Goal: Task Accomplishment & Management: Use online tool/utility

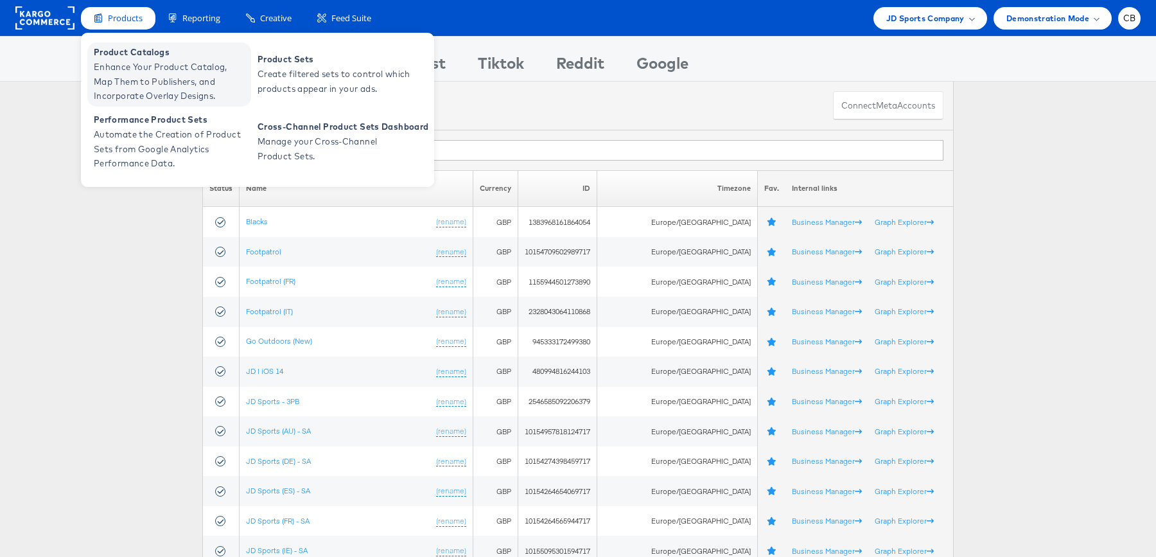
click at [125, 64] on span "Enhance Your Product Catalog, Map Them to Publishers, and Incorporate Overlay D…" at bounding box center [171, 82] width 154 height 44
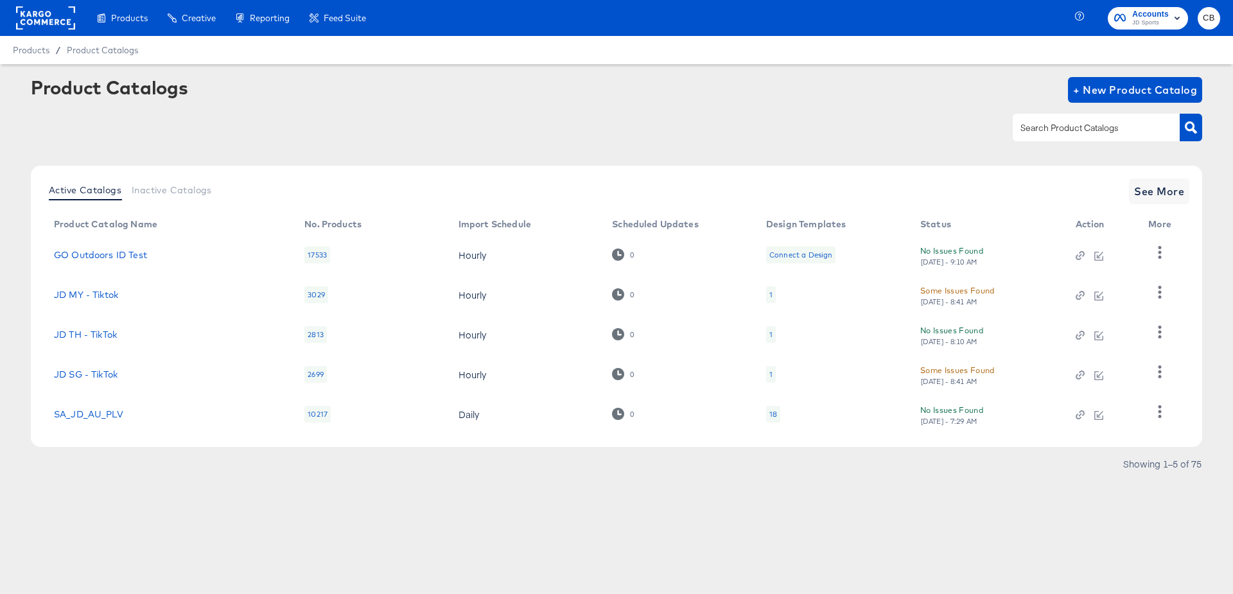
click at [1044, 117] on div at bounding box center [1095, 127] width 167 height 27
type input "main"
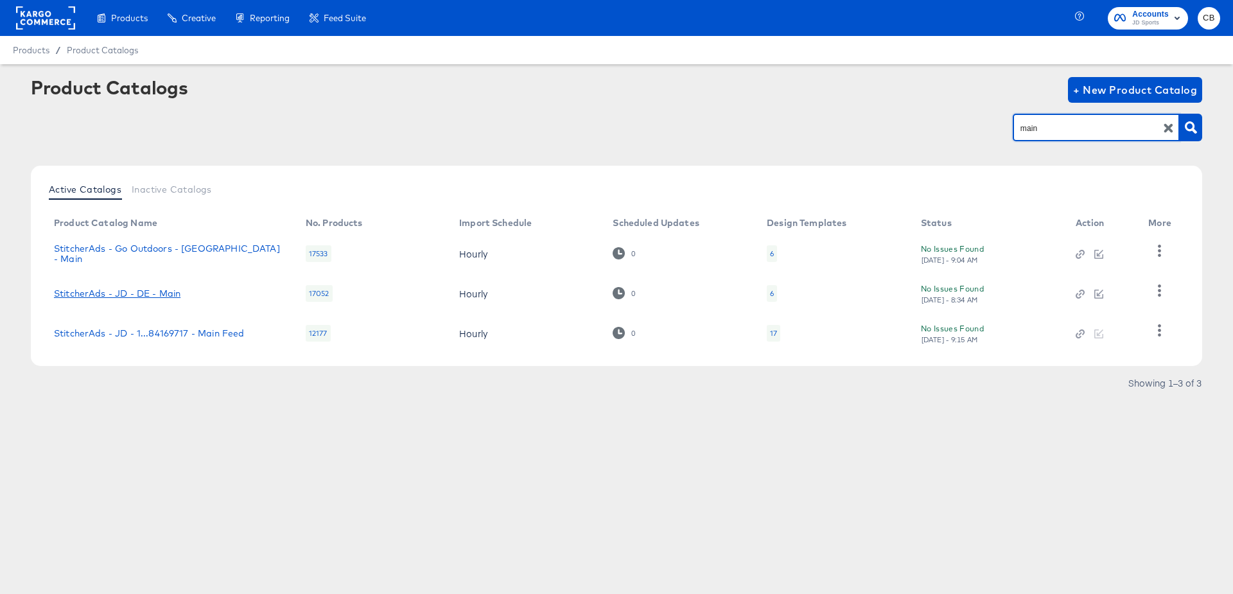
click at [143, 297] on link "StitcherAds - JD - DE - Main" at bounding box center [117, 293] width 126 height 10
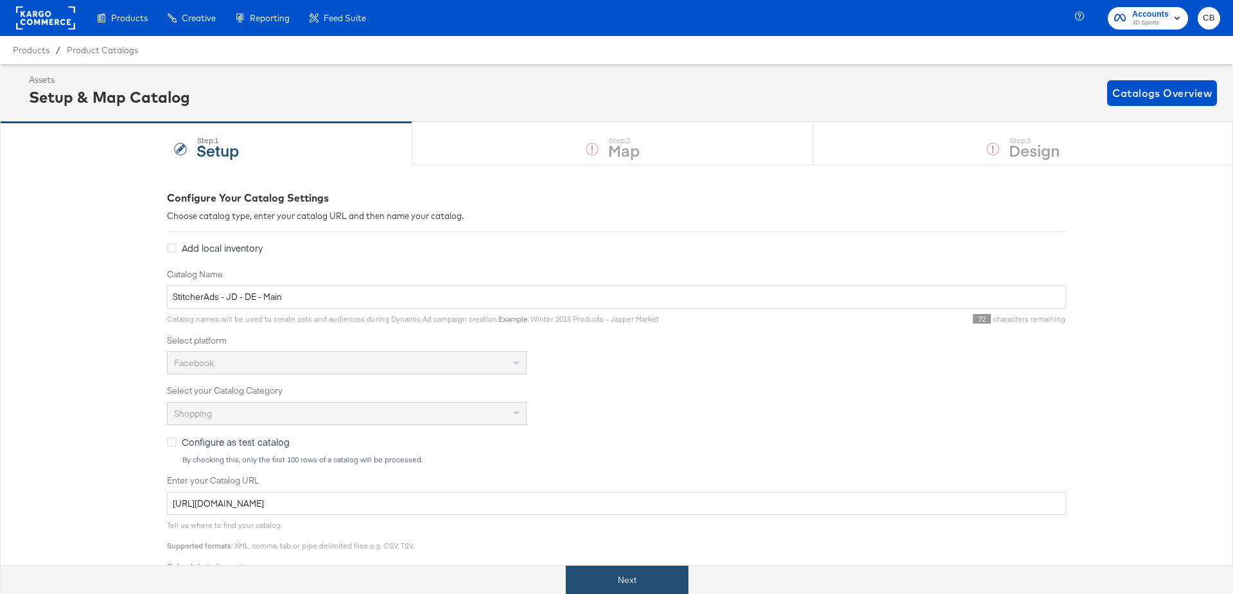
click at [640, 573] on button "Next" at bounding box center [627, 580] width 123 height 29
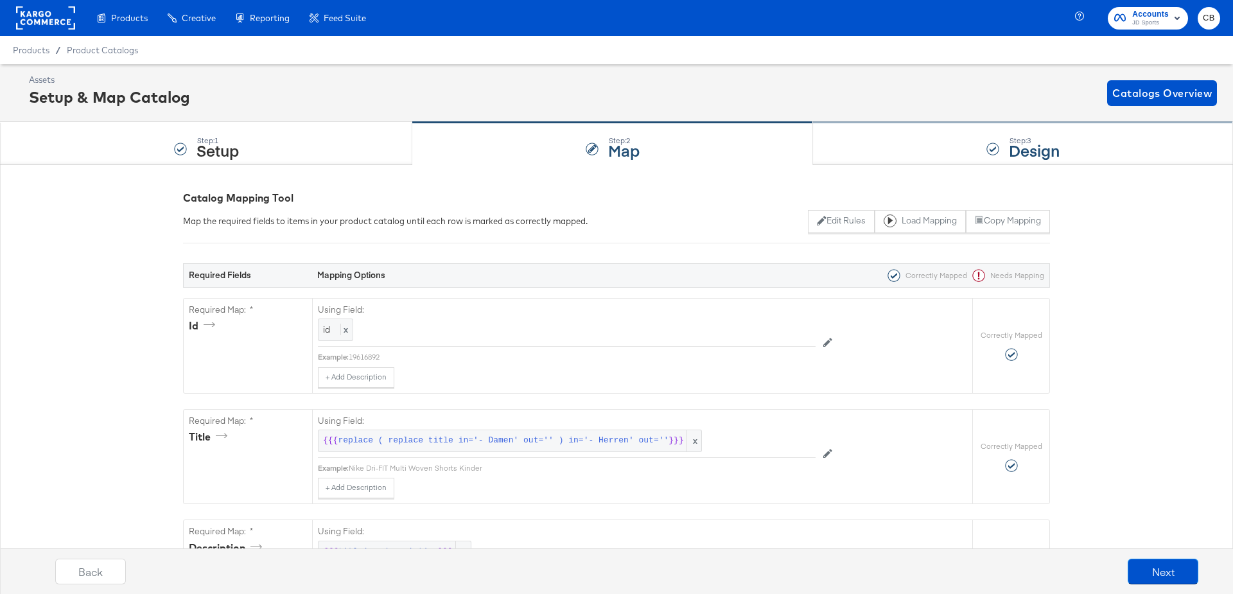
click at [873, 148] on div "Step: 3 Design" at bounding box center [1023, 144] width 420 height 42
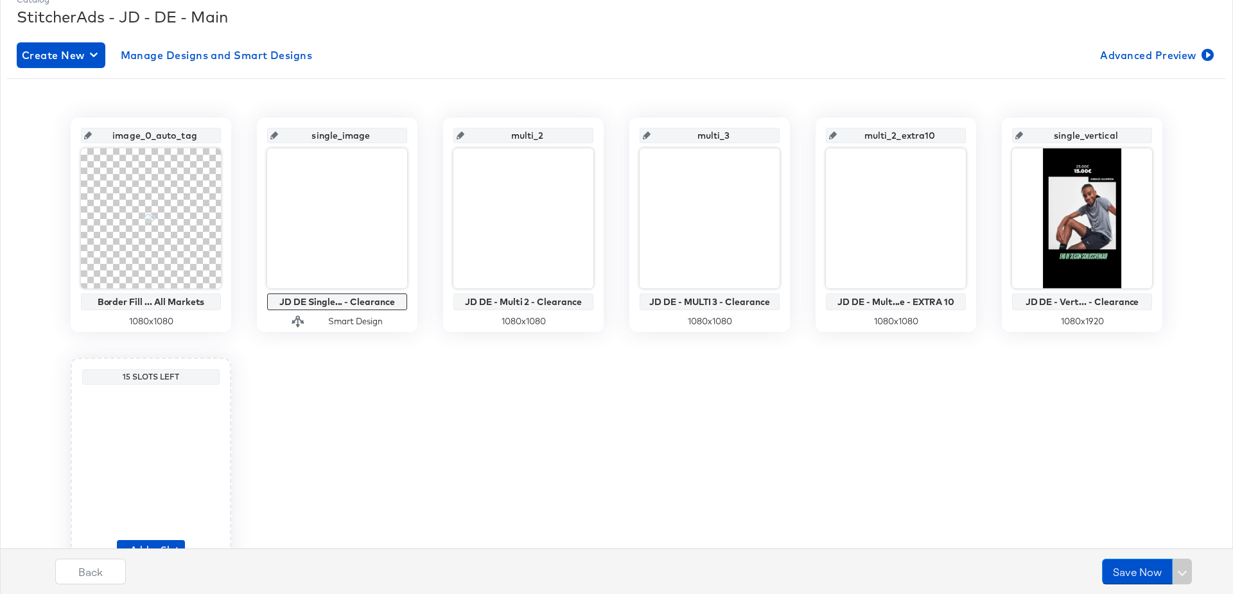
scroll to position [204, 0]
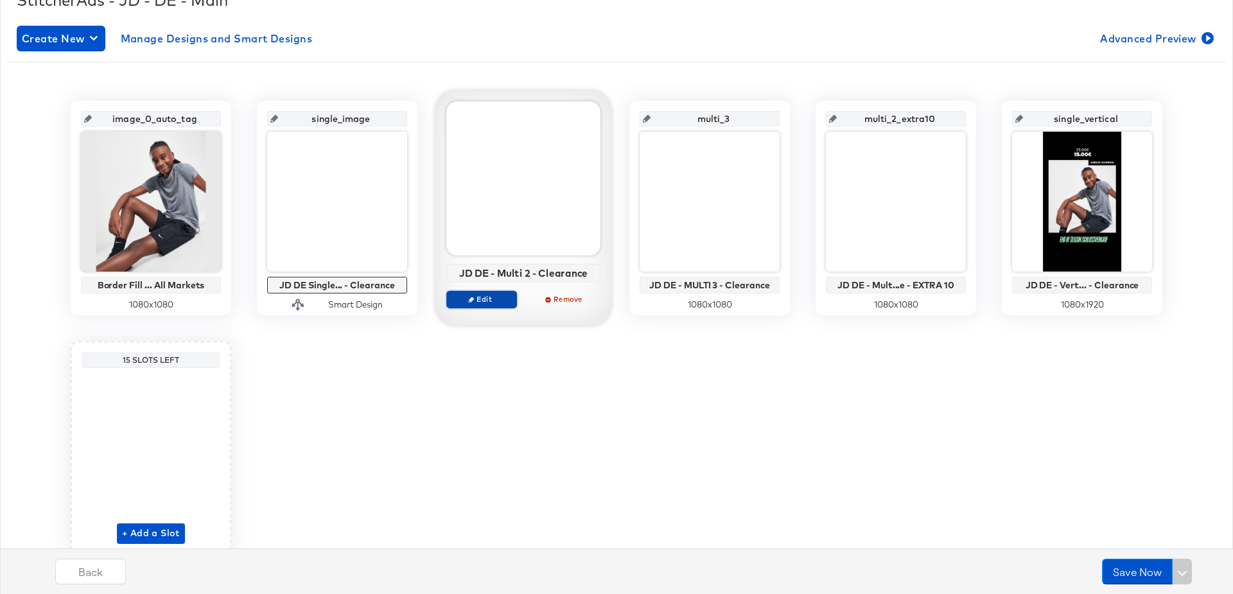
click at [472, 297] on icon "button" at bounding box center [471, 300] width 6 height 6
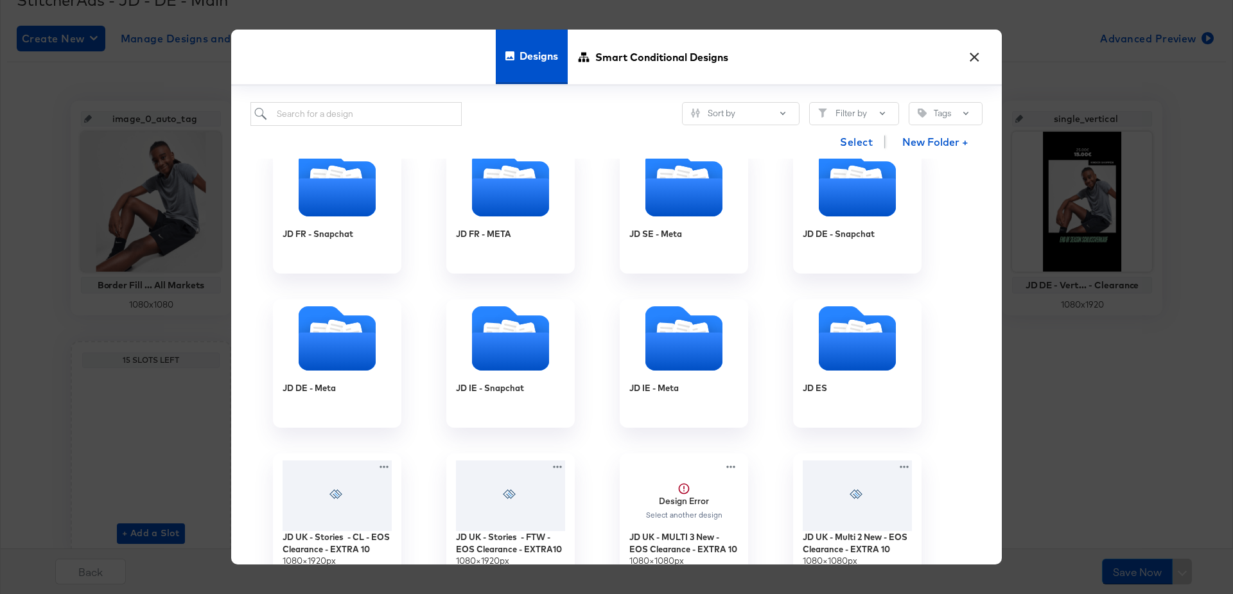
scroll to position [951, 0]
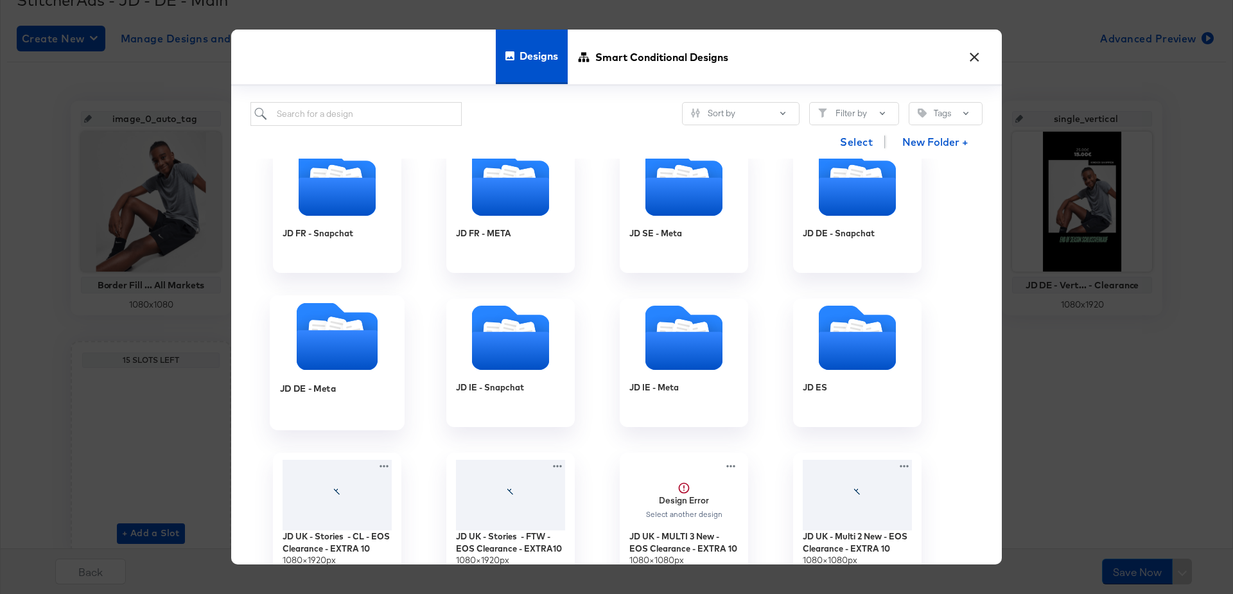
click at [329, 335] on icon "Folder" at bounding box center [337, 350] width 81 height 40
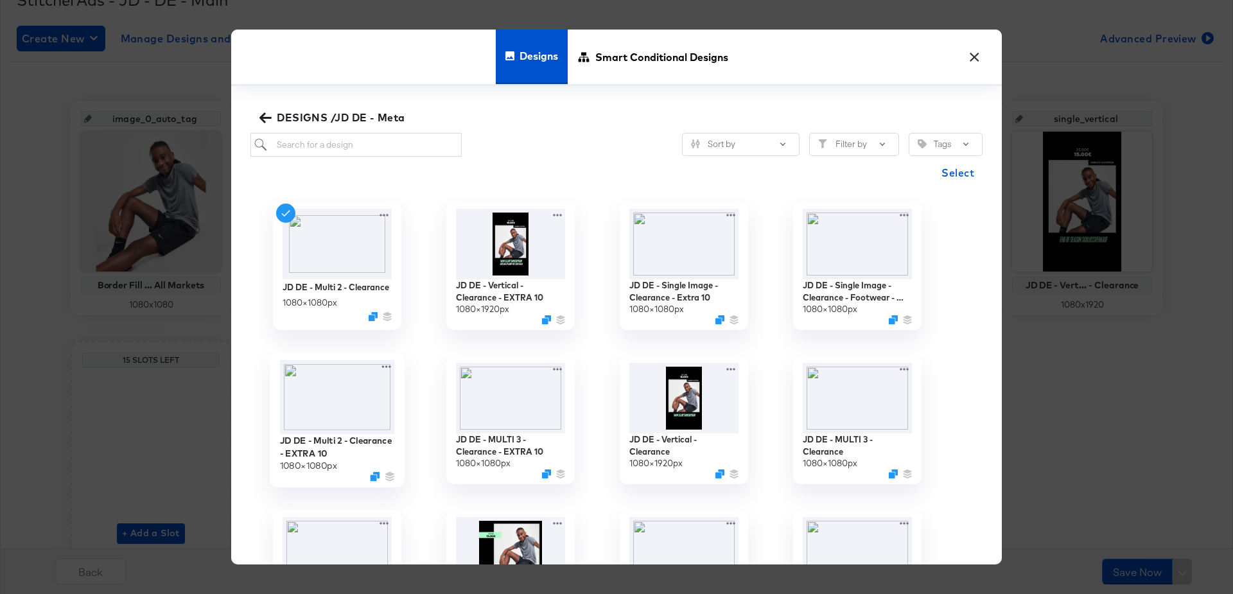
click at [338, 400] on img at bounding box center [337, 397] width 115 height 74
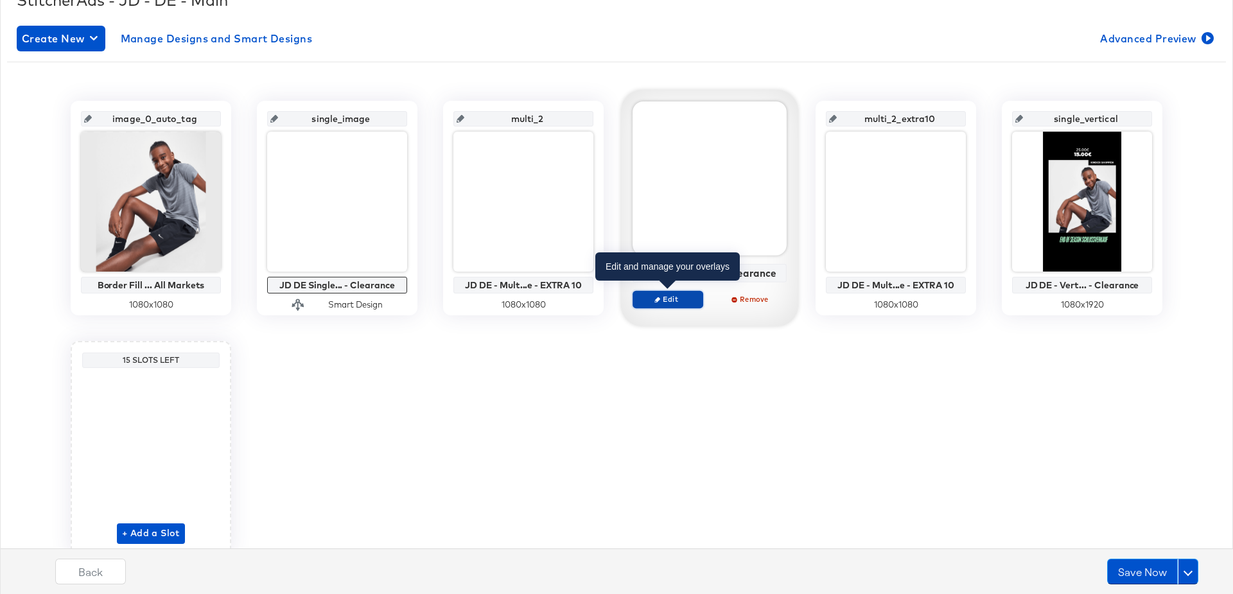
click at [657, 298] on icon "button" at bounding box center [657, 300] width 6 height 6
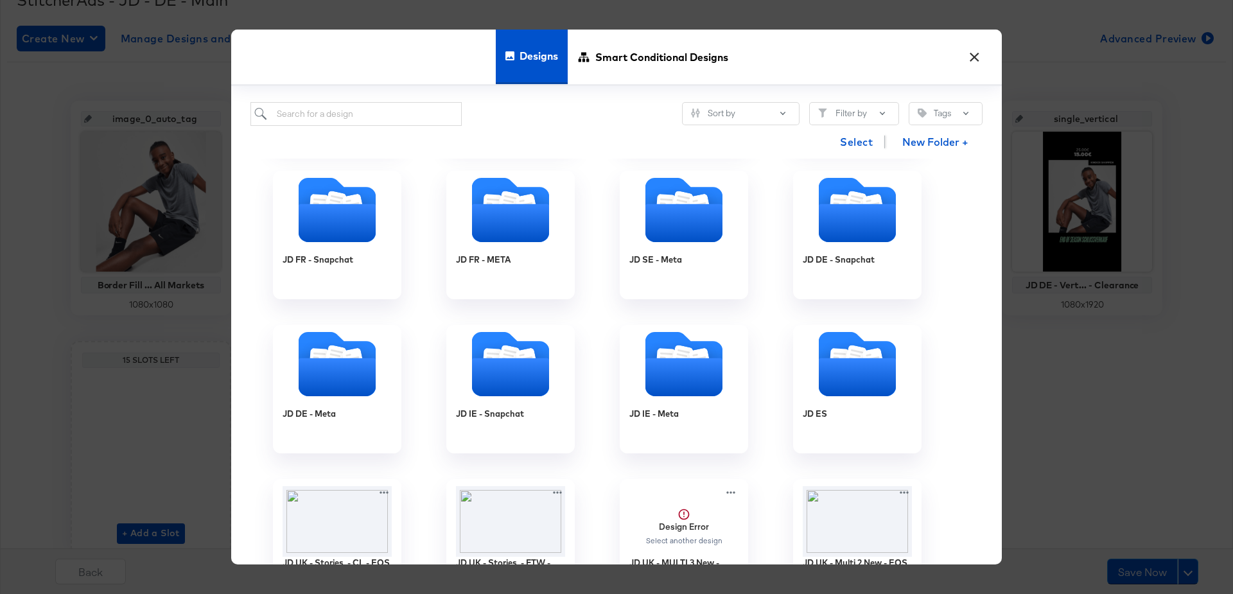
scroll to position [927, 0]
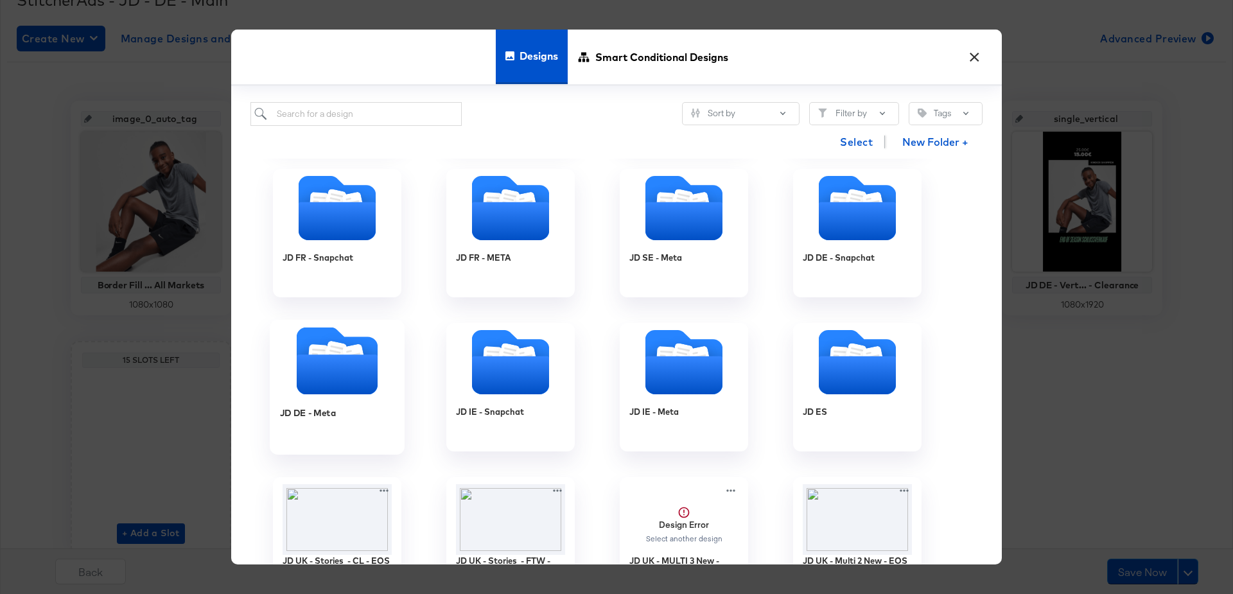
click at [332, 362] on icon "Folder" at bounding box center [337, 374] width 81 height 40
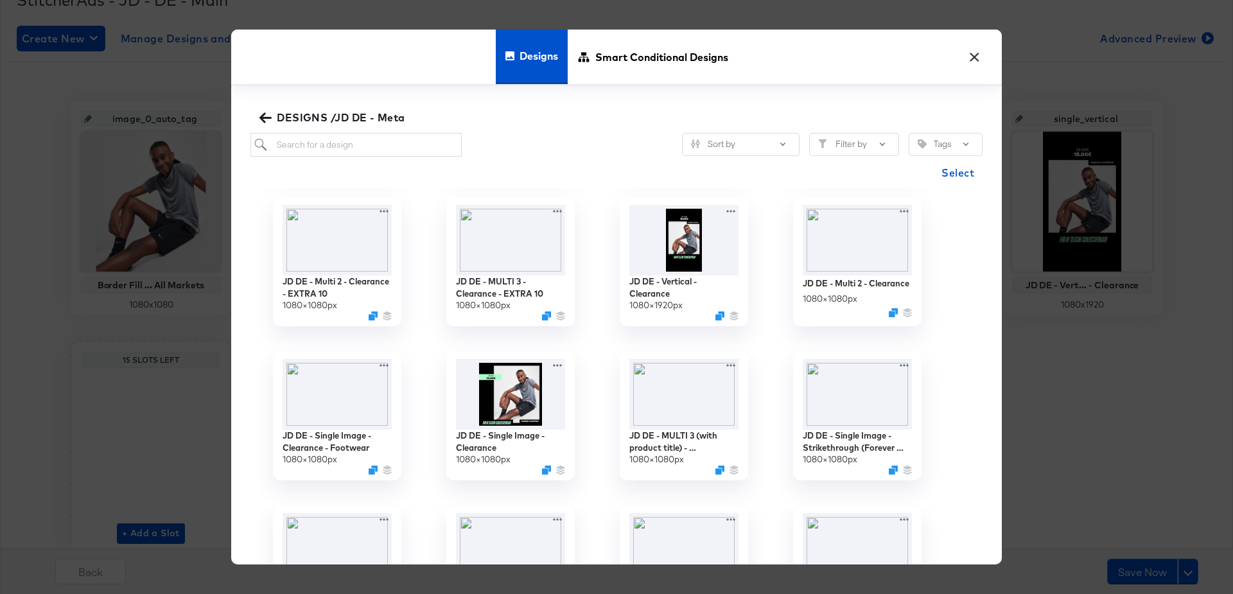
scroll to position [0, 0]
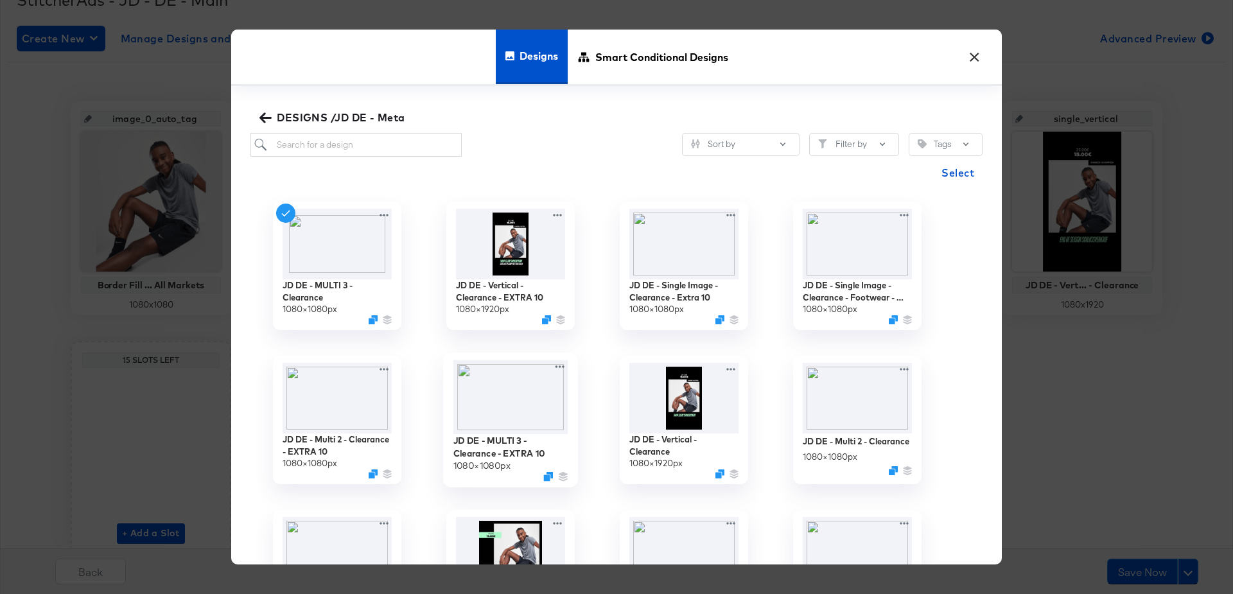
click at [519, 376] on img at bounding box center [510, 397] width 115 height 74
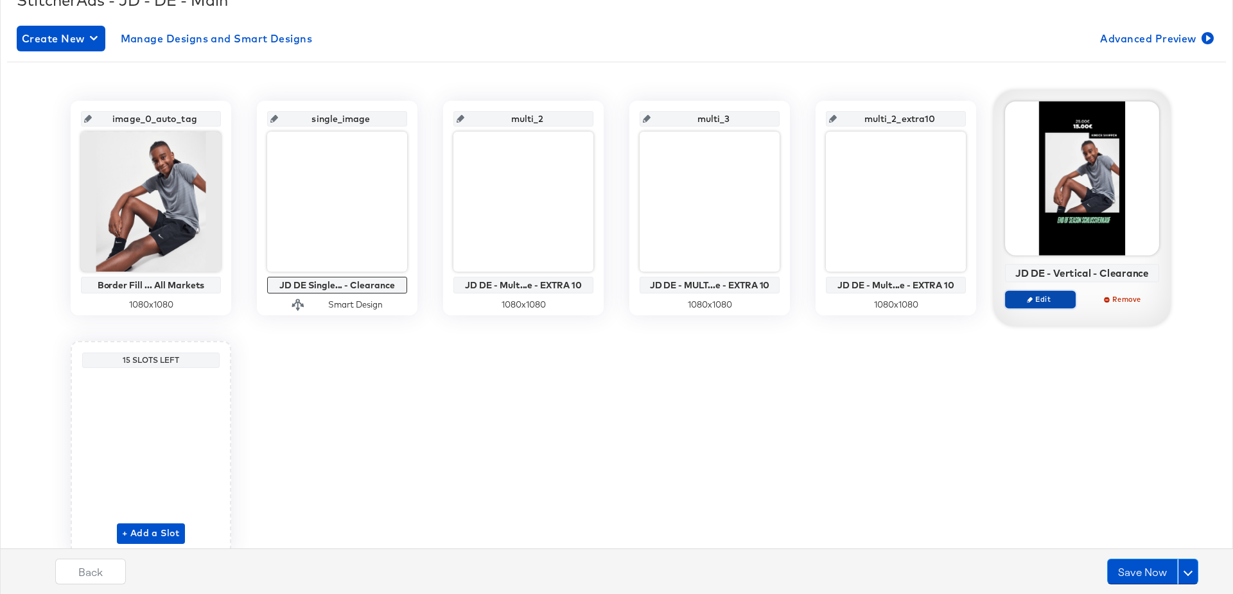
click at [1030, 297] on icon "button" at bounding box center [1030, 300] width 6 height 6
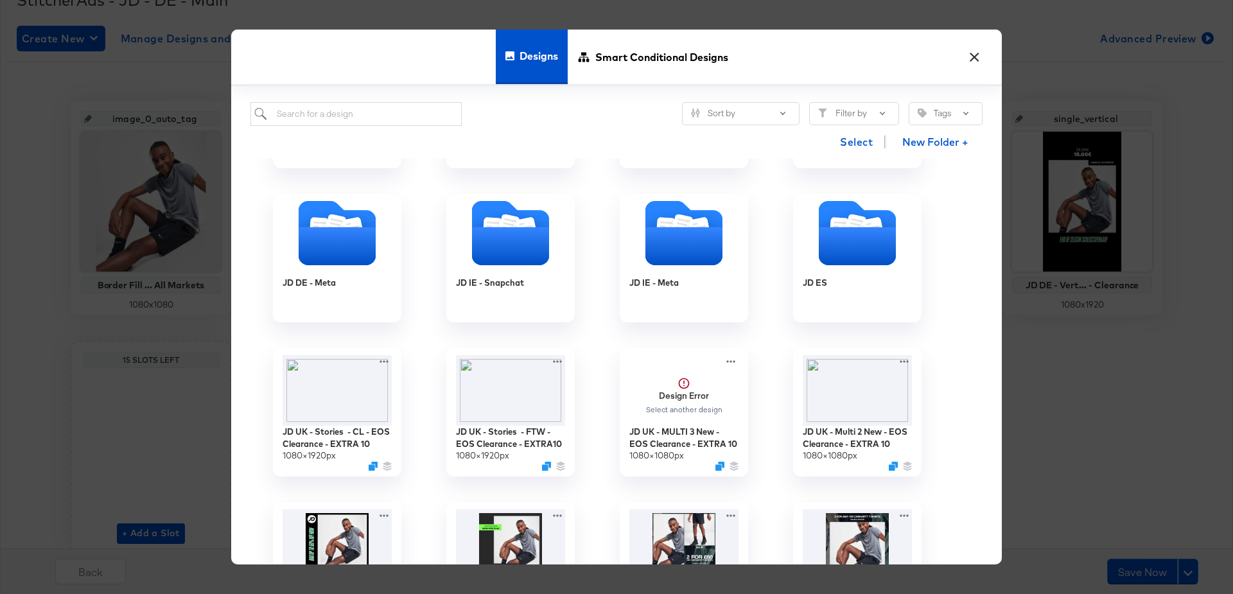
scroll to position [978, 0]
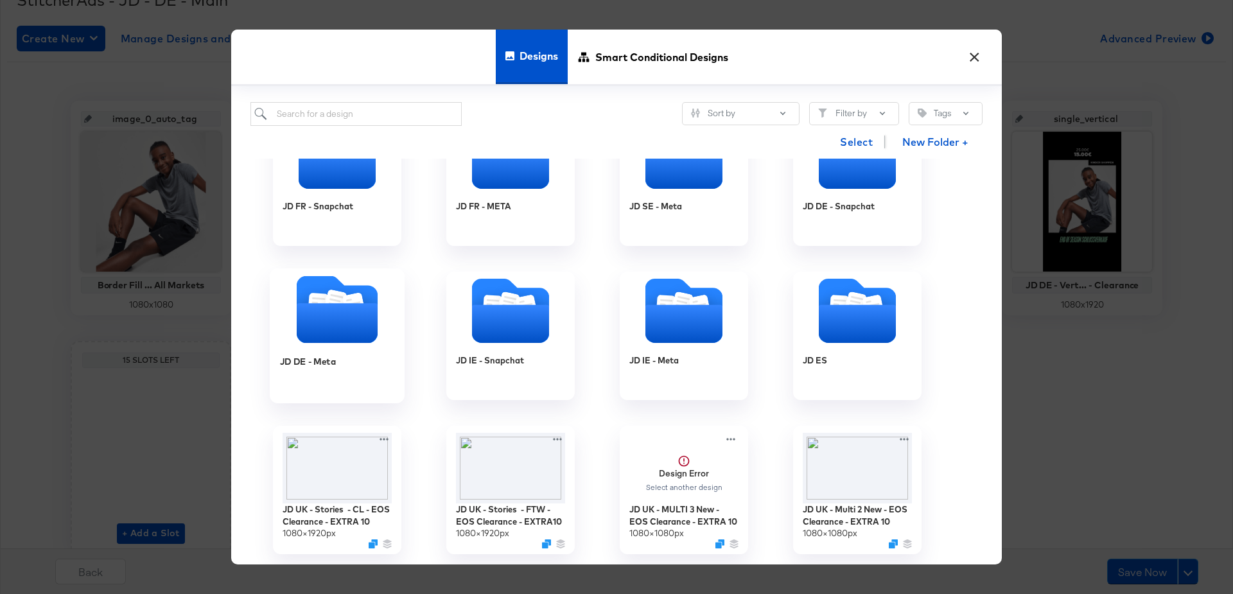
click at [347, 300] on icon "Folder" at bounding box center [354, 305] width 22 height 26
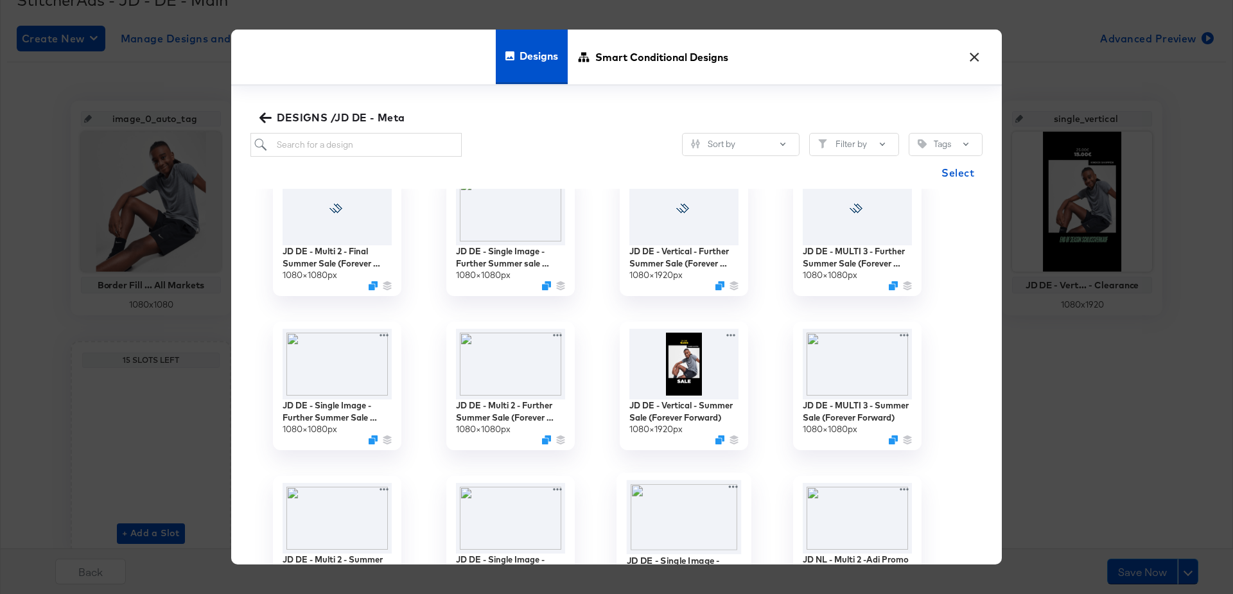
scroll to position [0, 0]
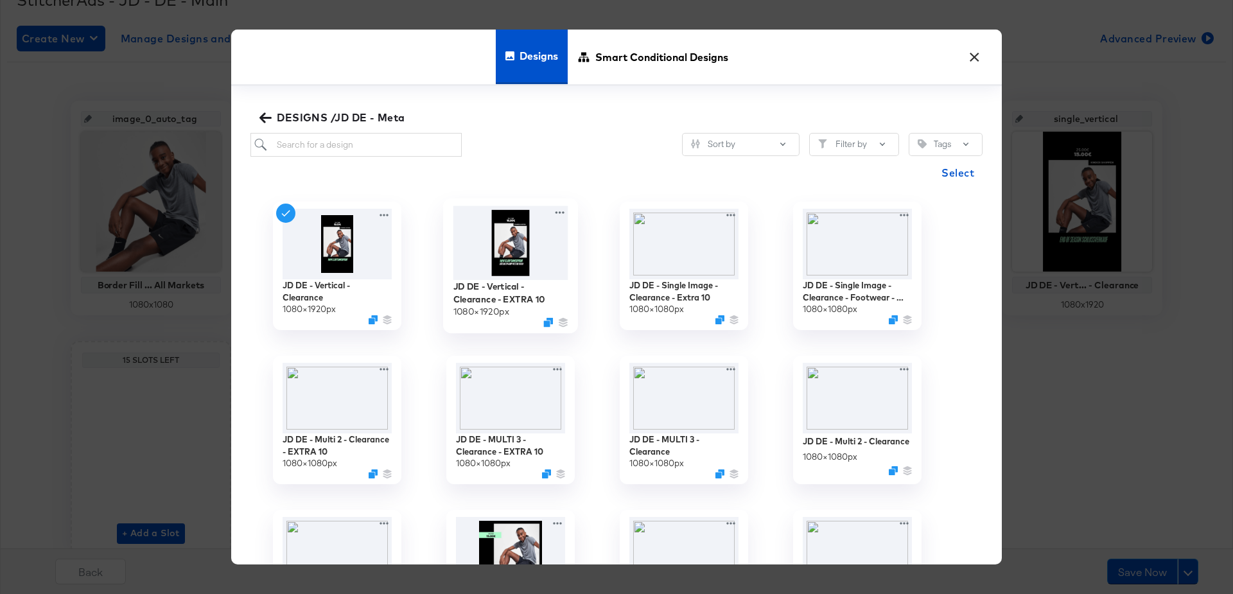
click at [507, 230] on img at bounding box center [510, 242] width 115 height 74
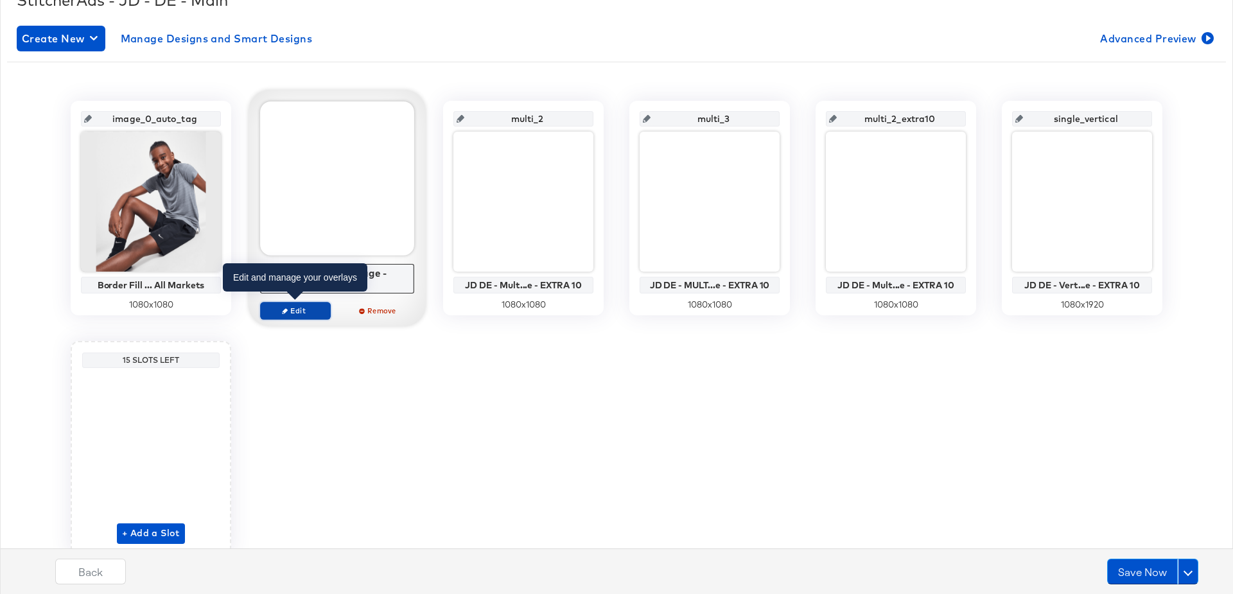
click at [290, 308] on span "Edit" at bounding box center [295, 311] width 59 height 10
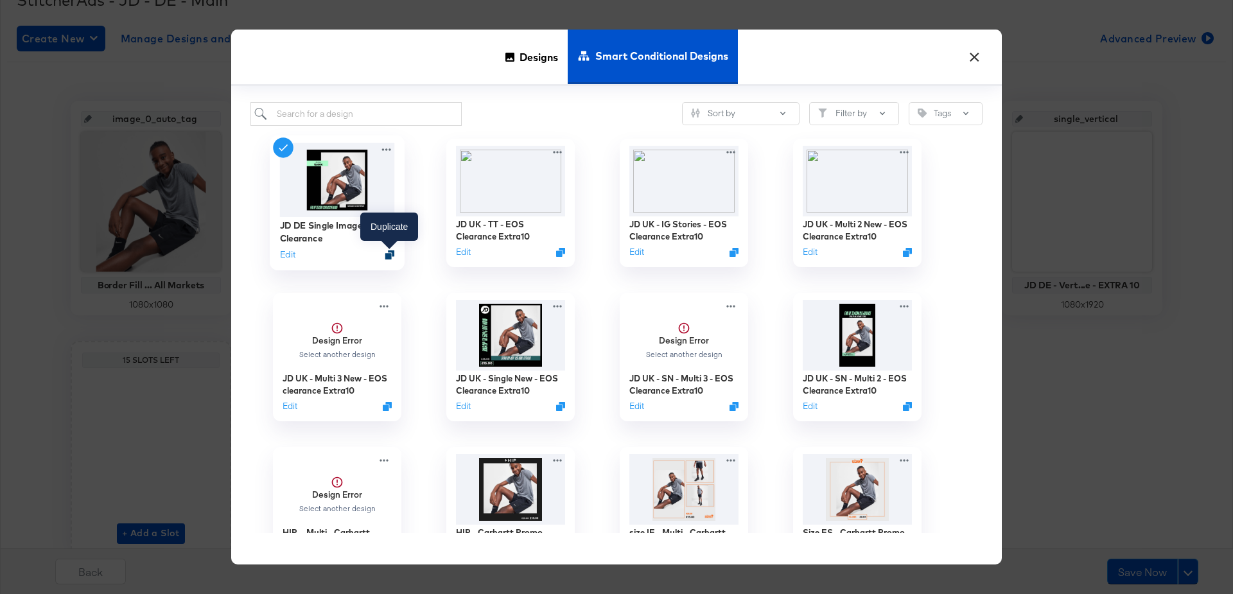
click at [391, 255] on icon "Duplicate" at bounding box center [390, 255] width 10 height 10
click at [287, 255] on button "Edit" at bounding box center [287, 254] width 15 height 12
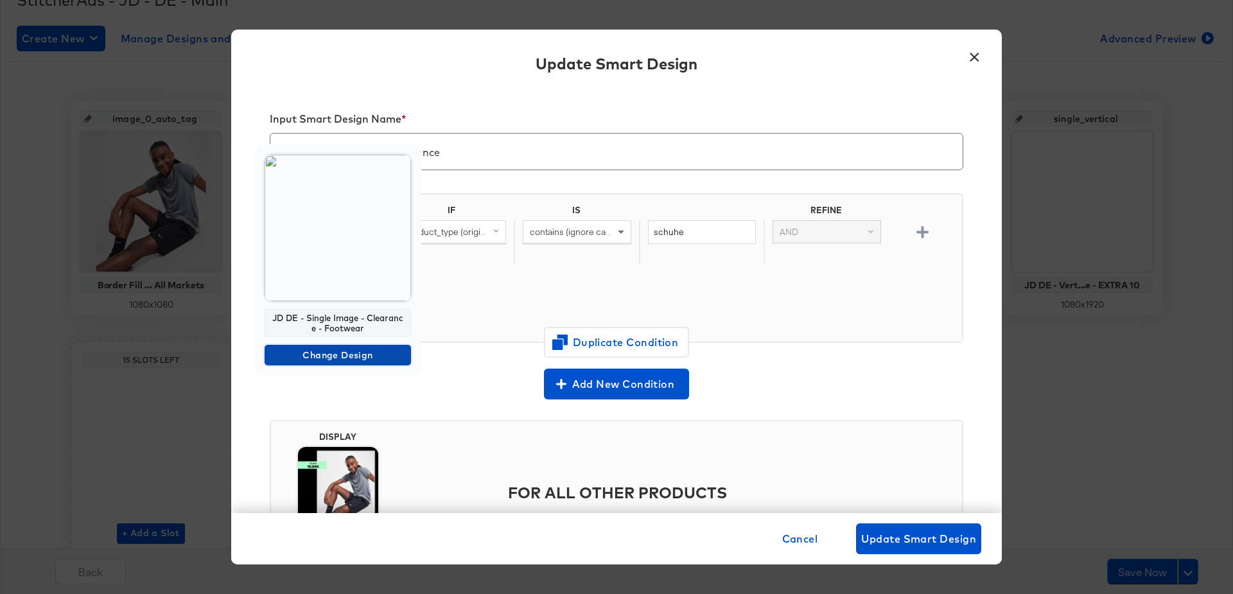
click at [324, 354] on span "Change Design" at bounding box center [338, 355] width 136 height 16
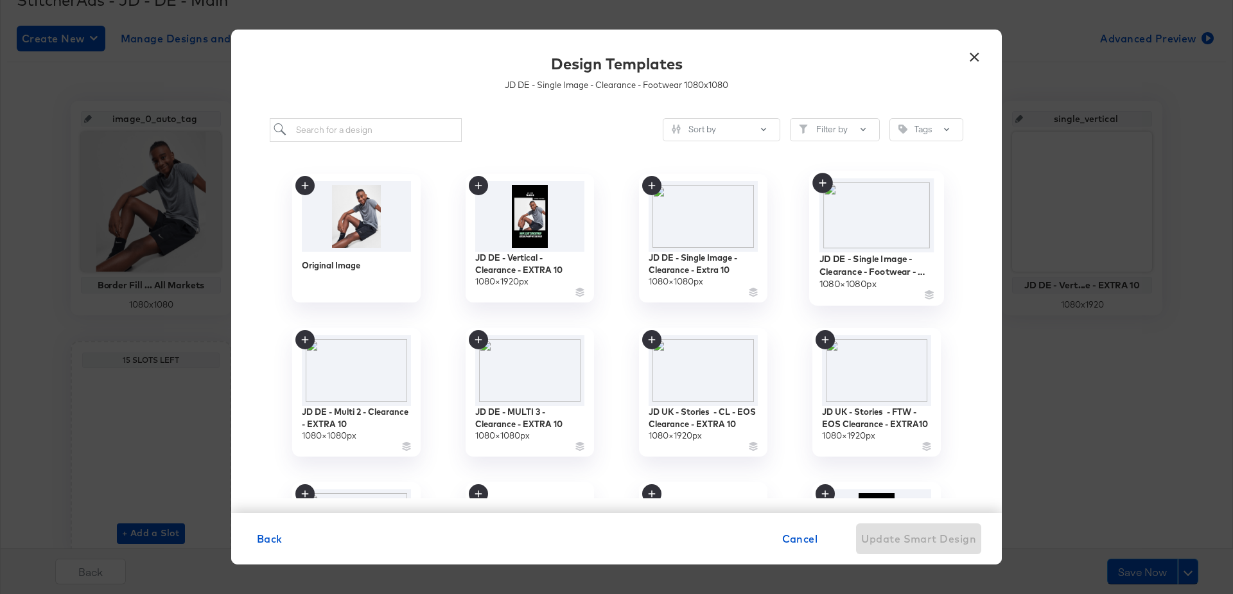
click at [878, 203] on img at bounding box center [876, 215] width 115 height 74
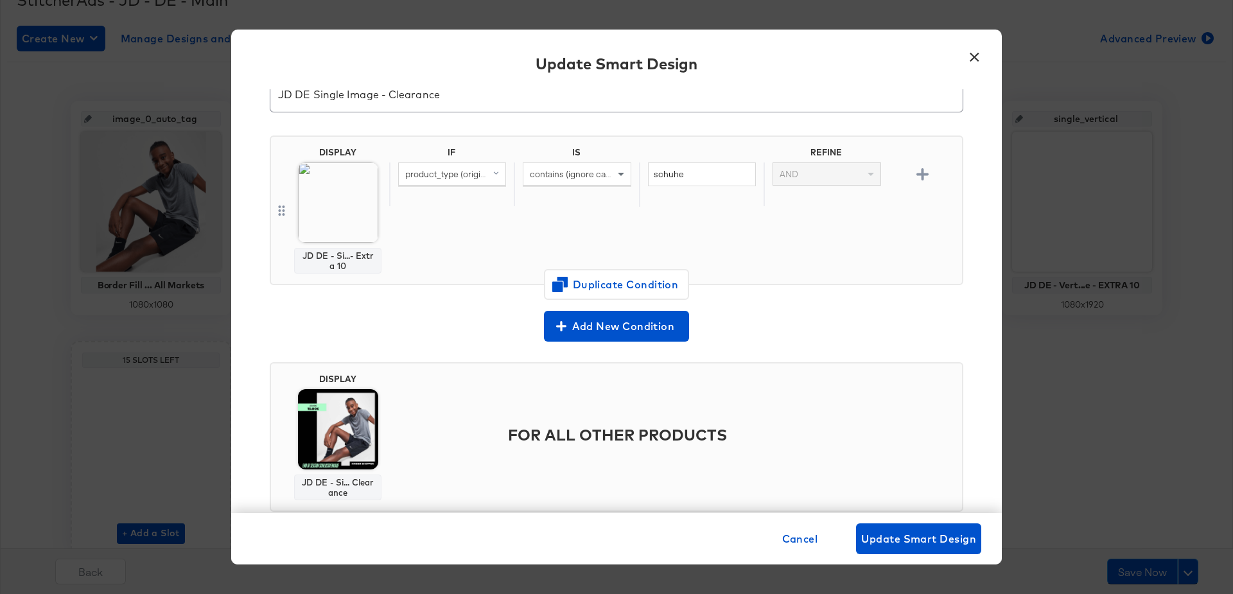
scroll to position [89, 0]
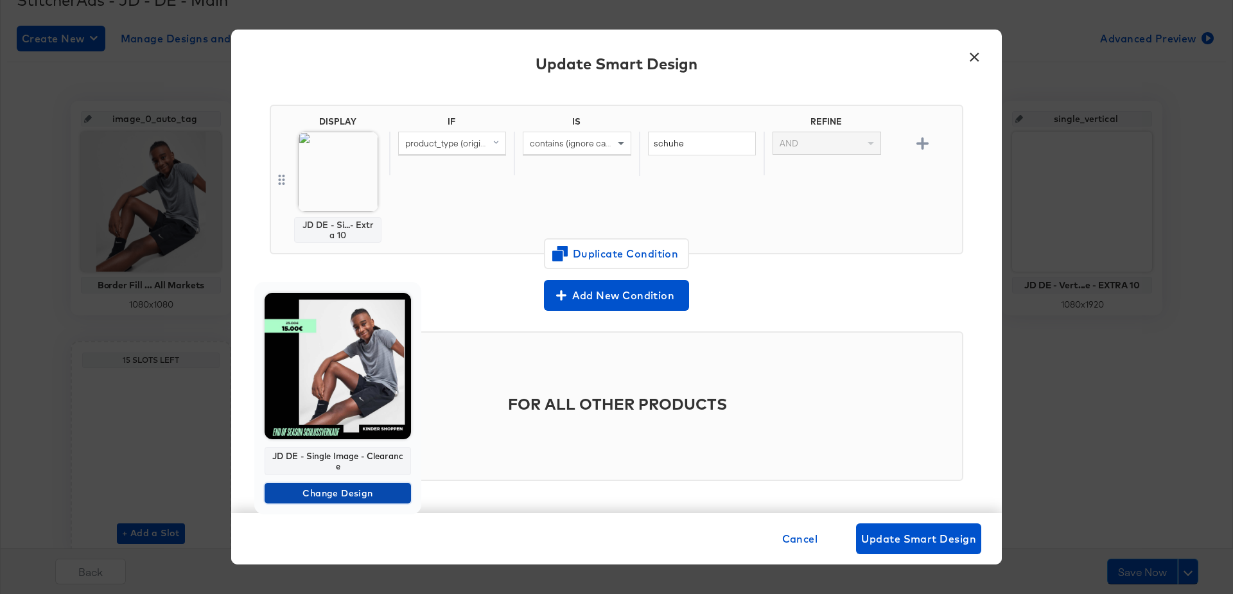
click at [320, 489] on span "Change Design" at bounding box center [338, 493] width 136 height 16
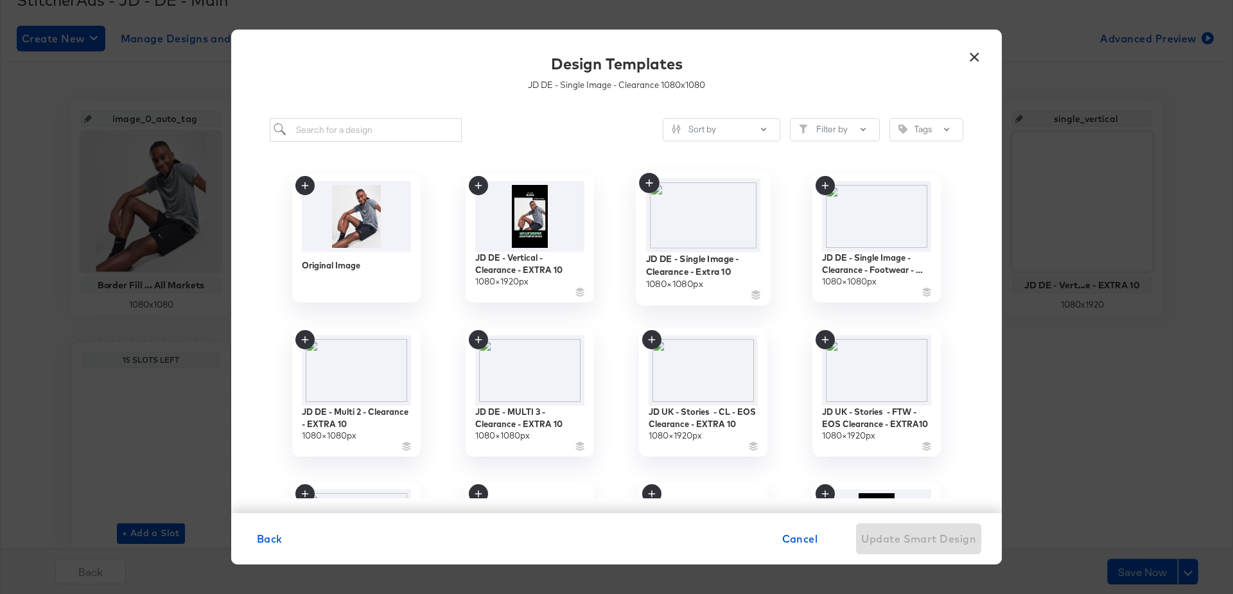
click at [697, 219] on img at bounding box center [703, 215] width 115 height 74
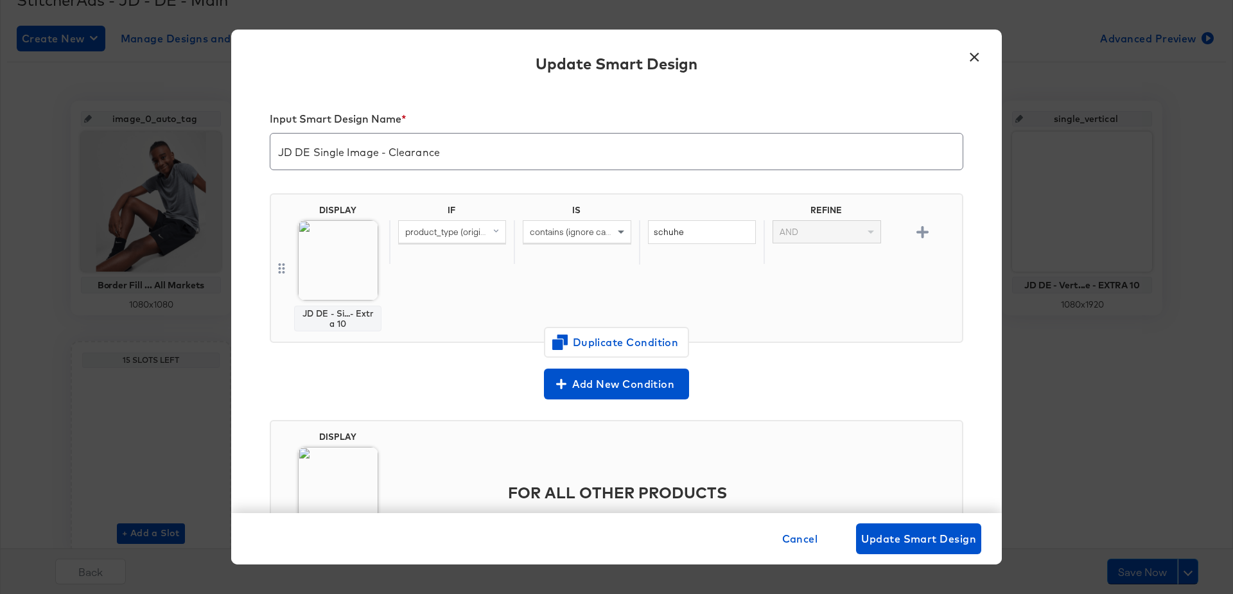
scroll to position [89, 0]
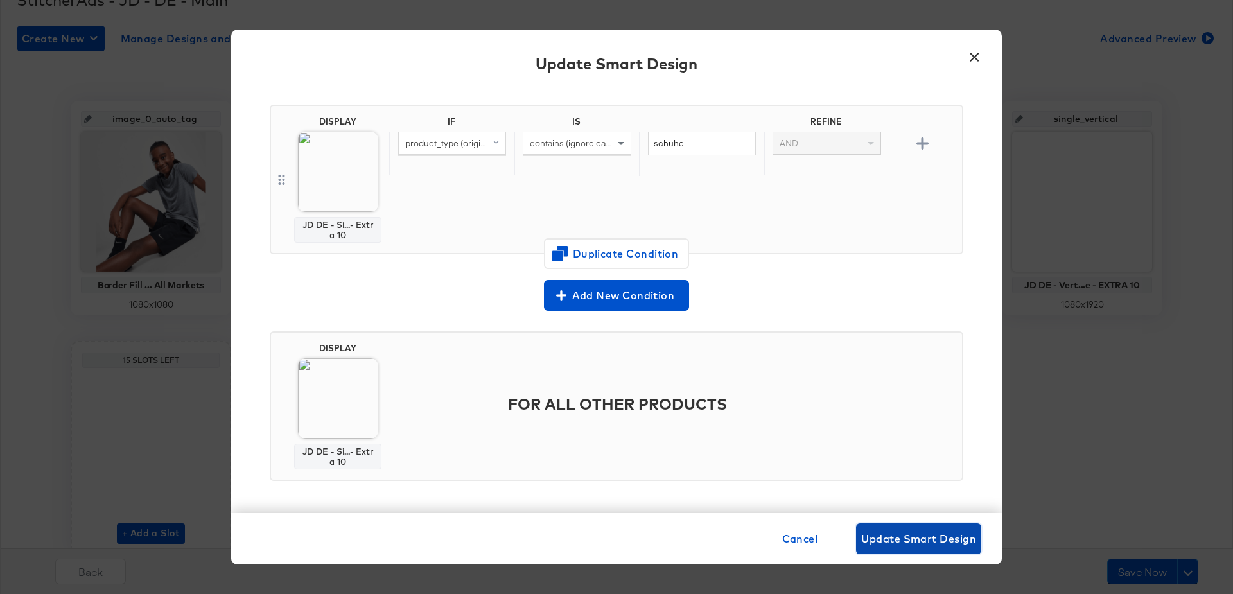
click at [929, 532] on span "Update Smart Design" at bounding box center [918, 539] width 115 height 18
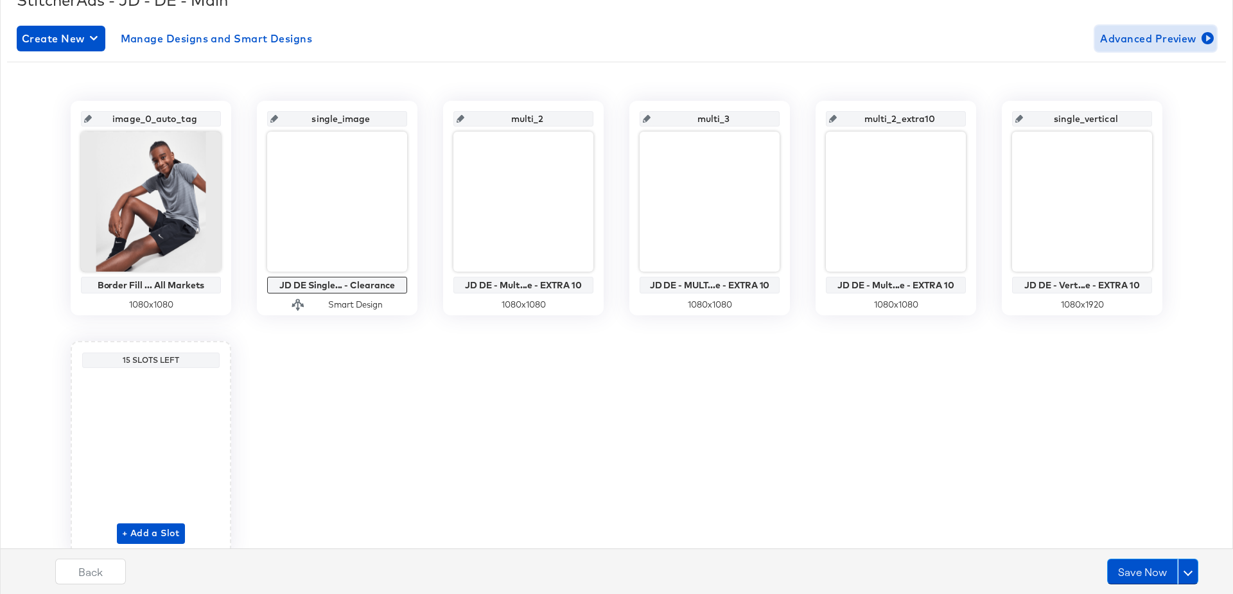
click at [1124, 37] on span "Advanced Preview" at bounding box center [1155, 39] width 111 height 18
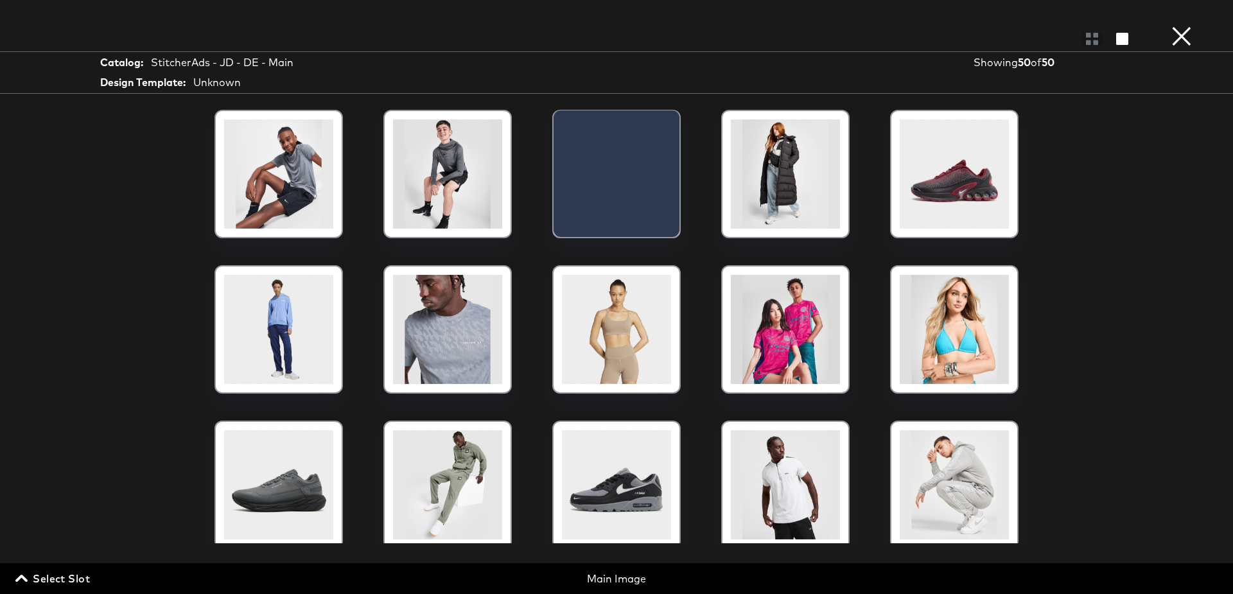
click at [58, 573] on span "Select Slot" at bounding box center [54, 578] width 72 height 18
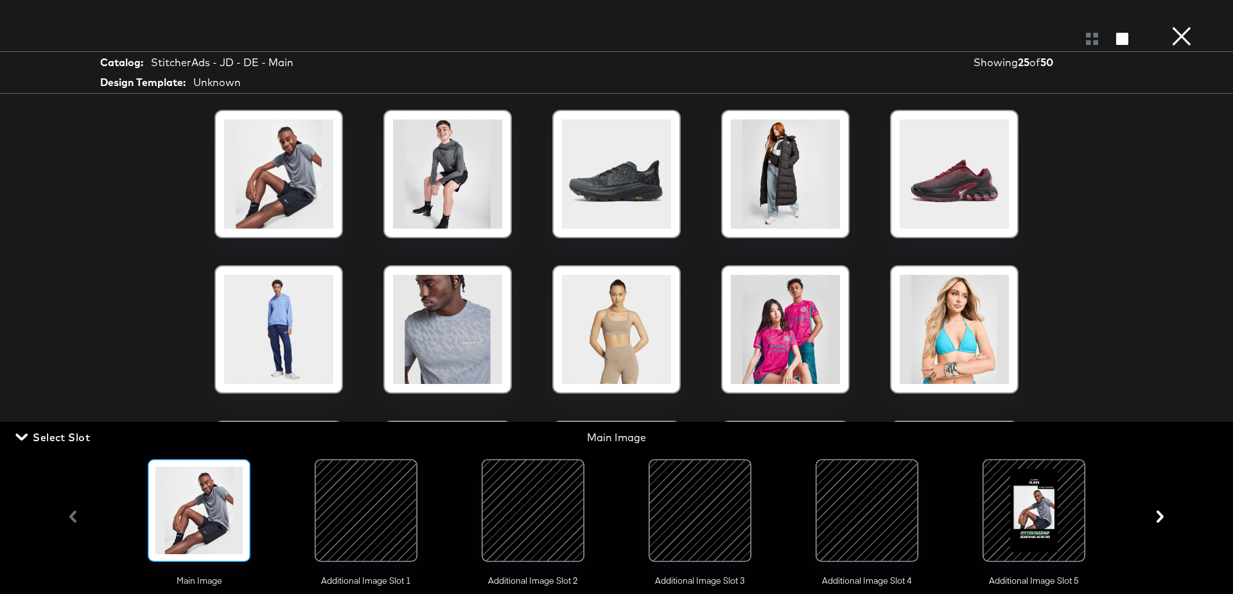
click at [374, 483] on div at bounding box center [365, 510] width 87 height 87
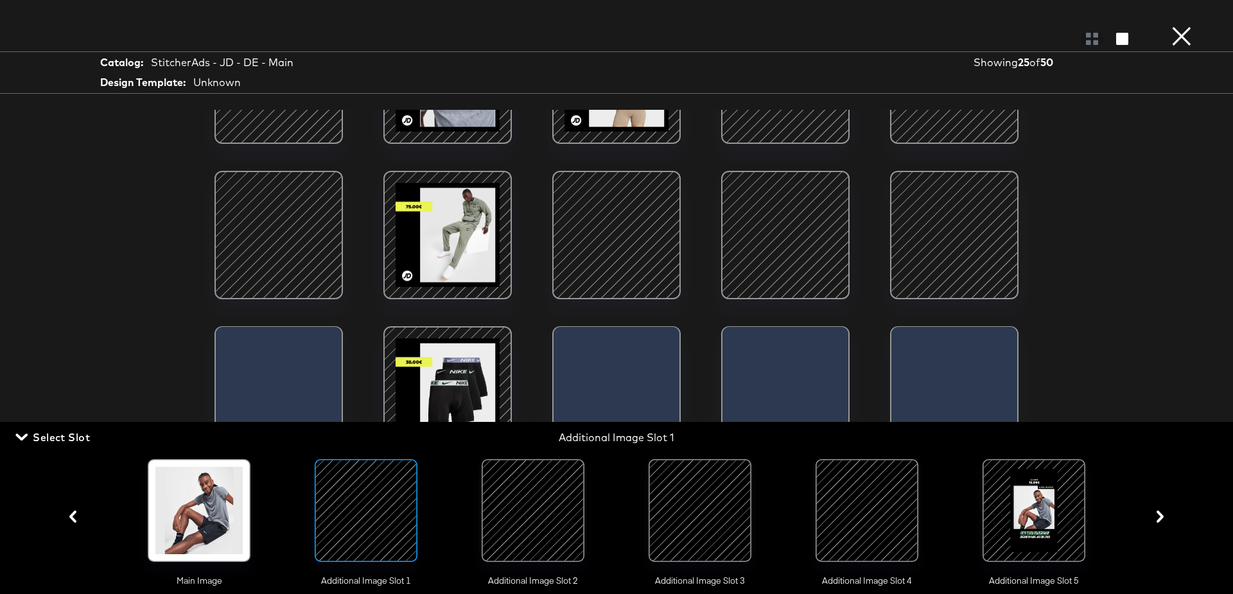
scroll to position [369, 0]
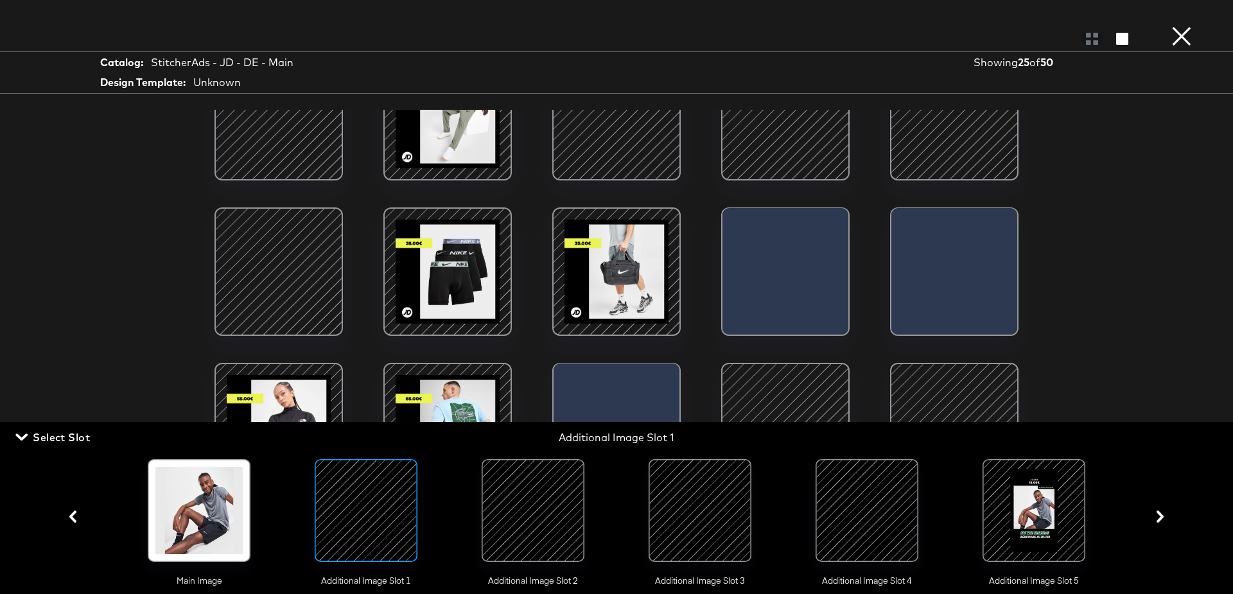
click at [525, 496] on div at bounding box center [532, 510] width 87 height 87
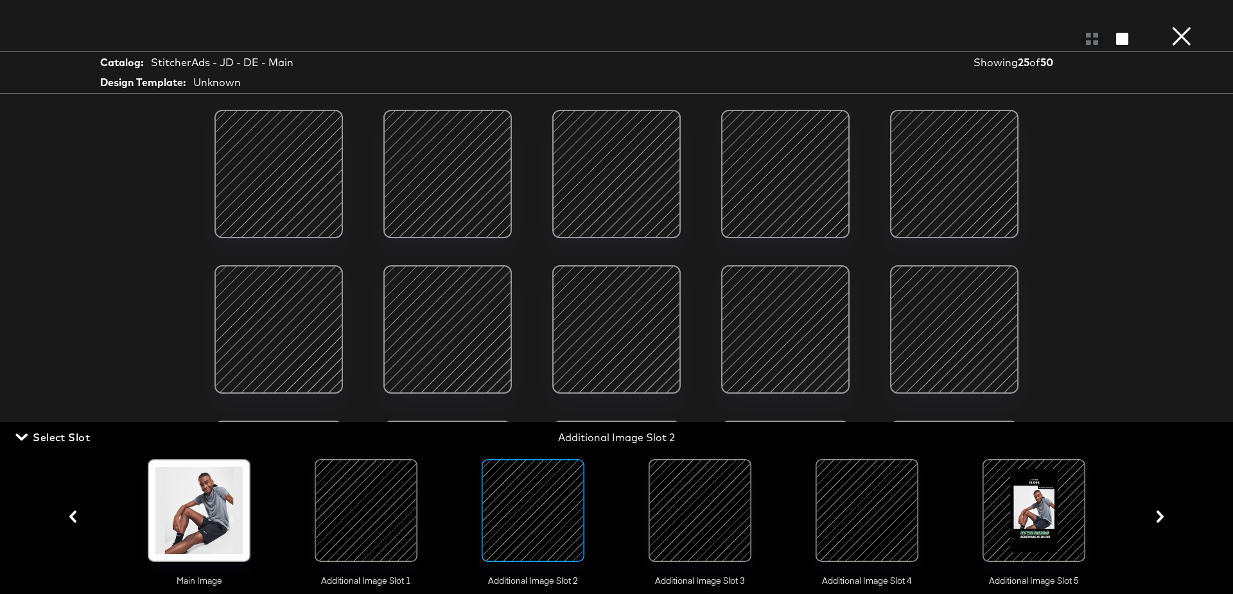
scroll to position [121, 0]
click at [269, 353] on div at bounding box center [278, 329] width 109 height 109
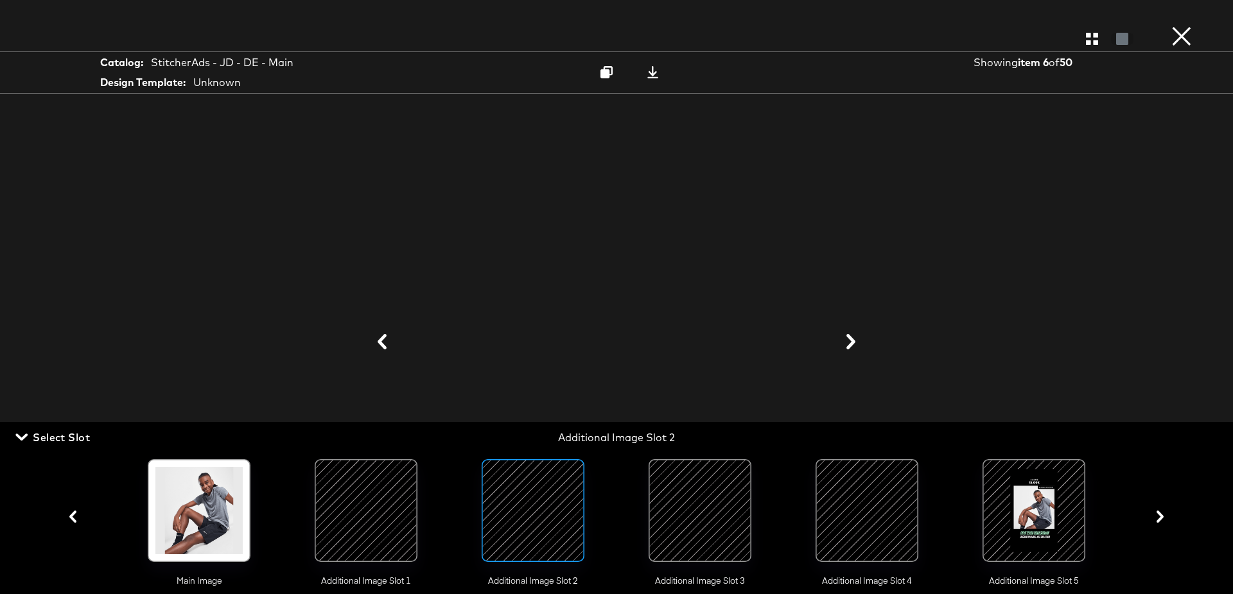
click at [690, 507] on div at bounding box center [699, 510] width 87 height 87
click at [1091, 39] on icon "button" at bounding box center [1092, 39] width 12 height 12
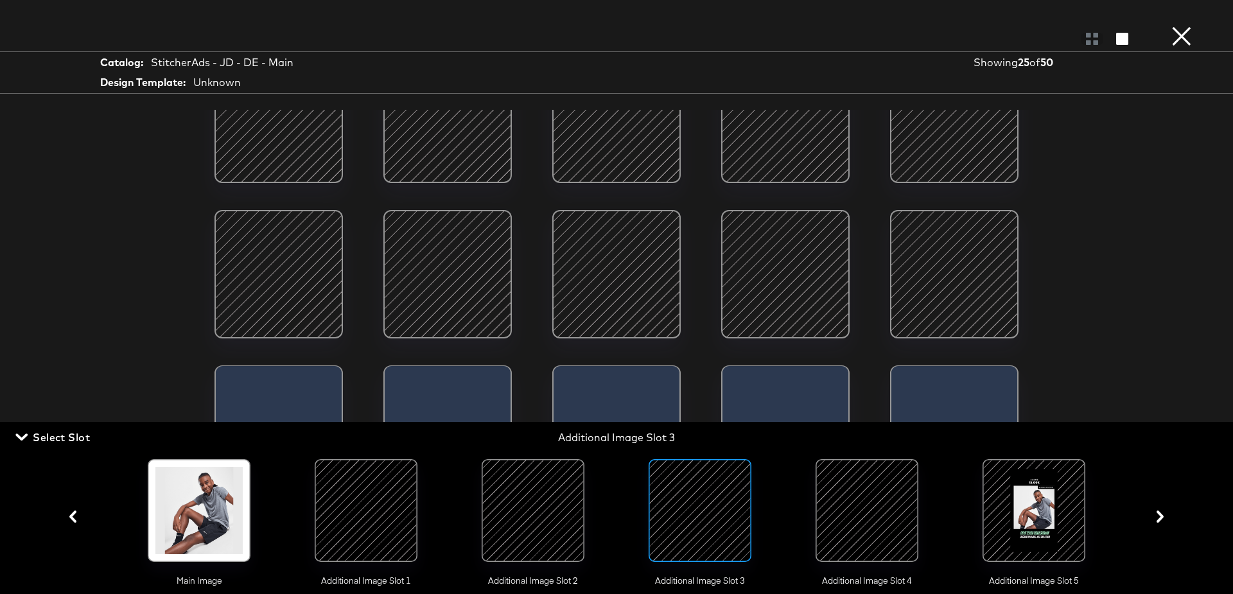
scroll to position [175, 0]
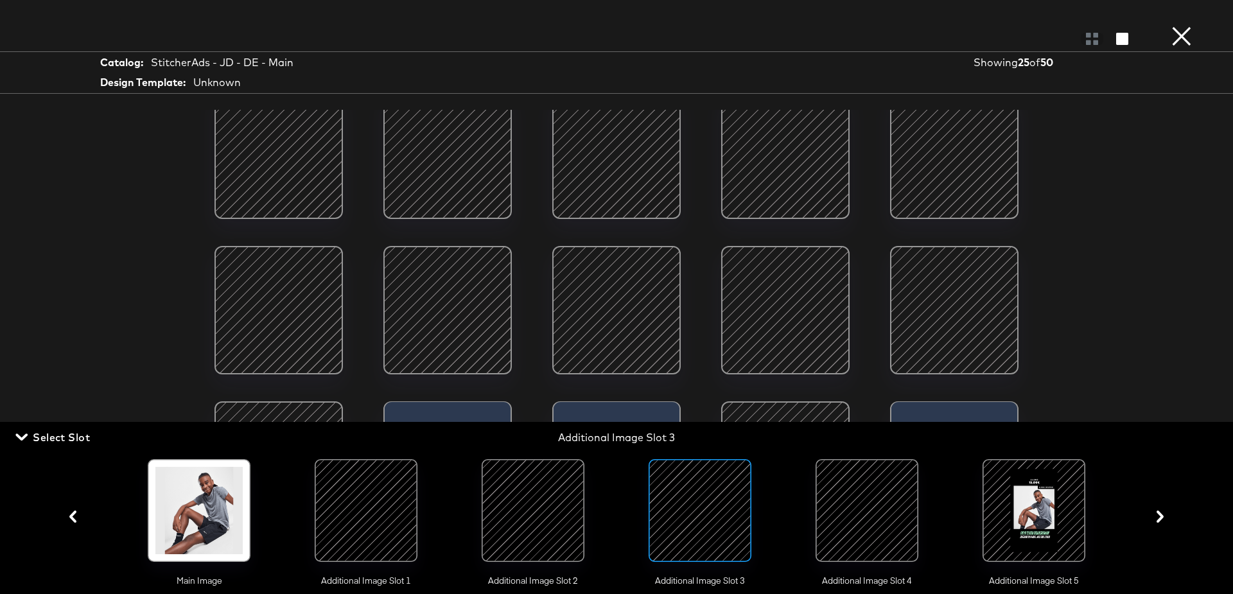
click at [940, 147] on div at bounding box center [953, 154] width 109 height 109
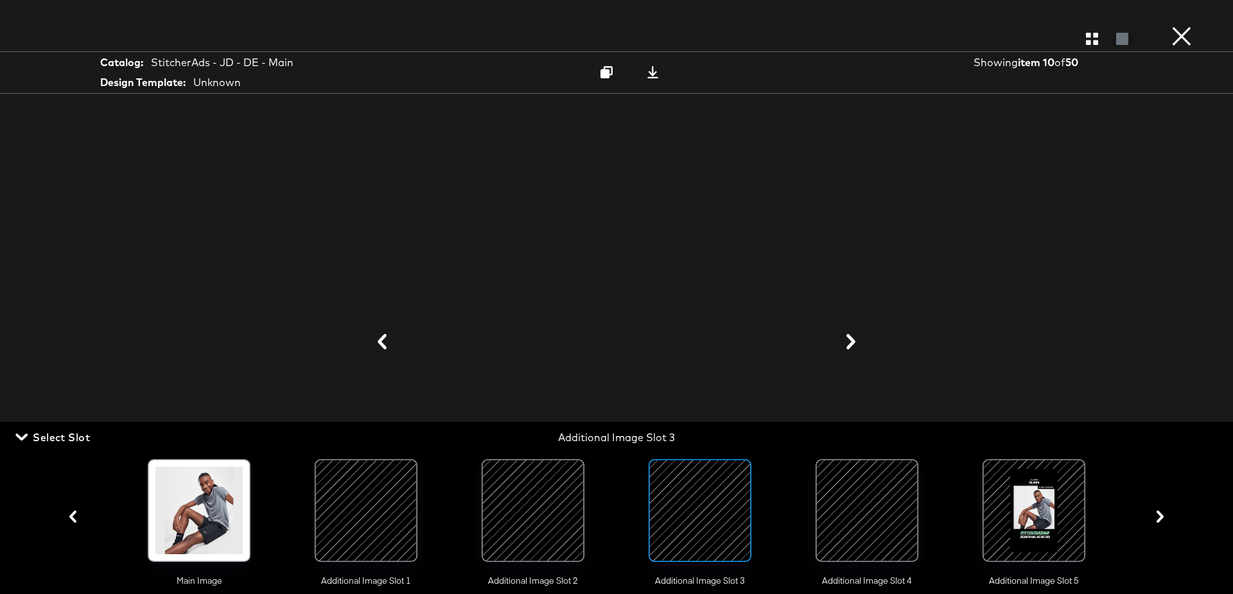
scroll to position [150, 0]
click at [1045, 499] on div at bounding box center [1033, 510] width 87 height 87
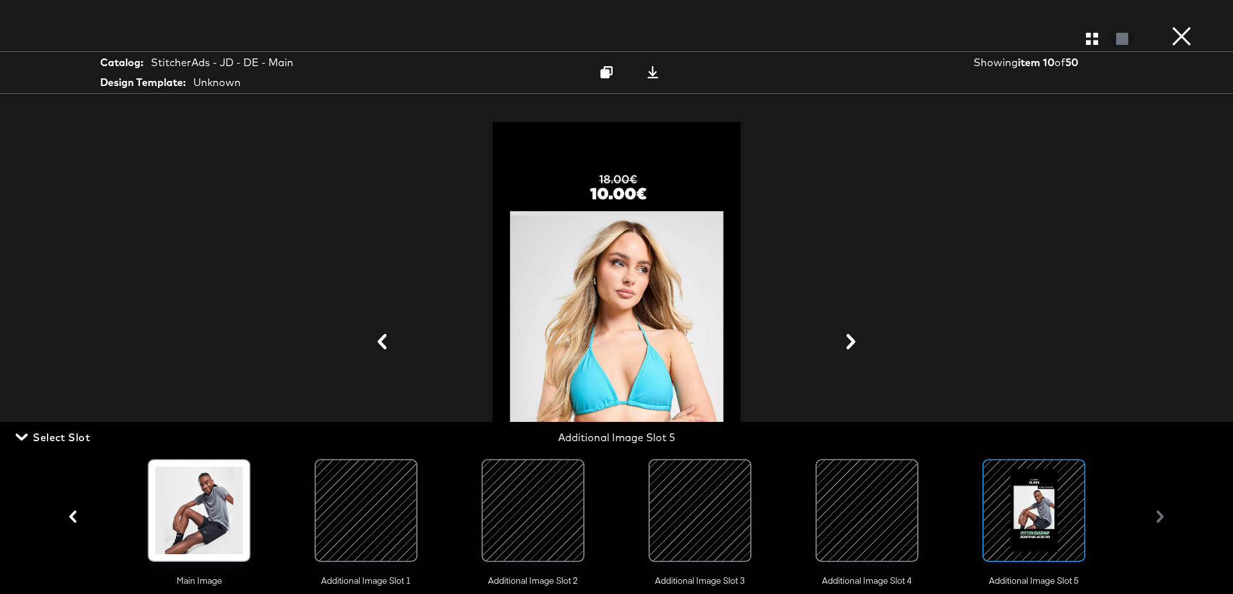
click at [1180, 26] on button "×" at bounding box center [1181, 13] width 26 height 26
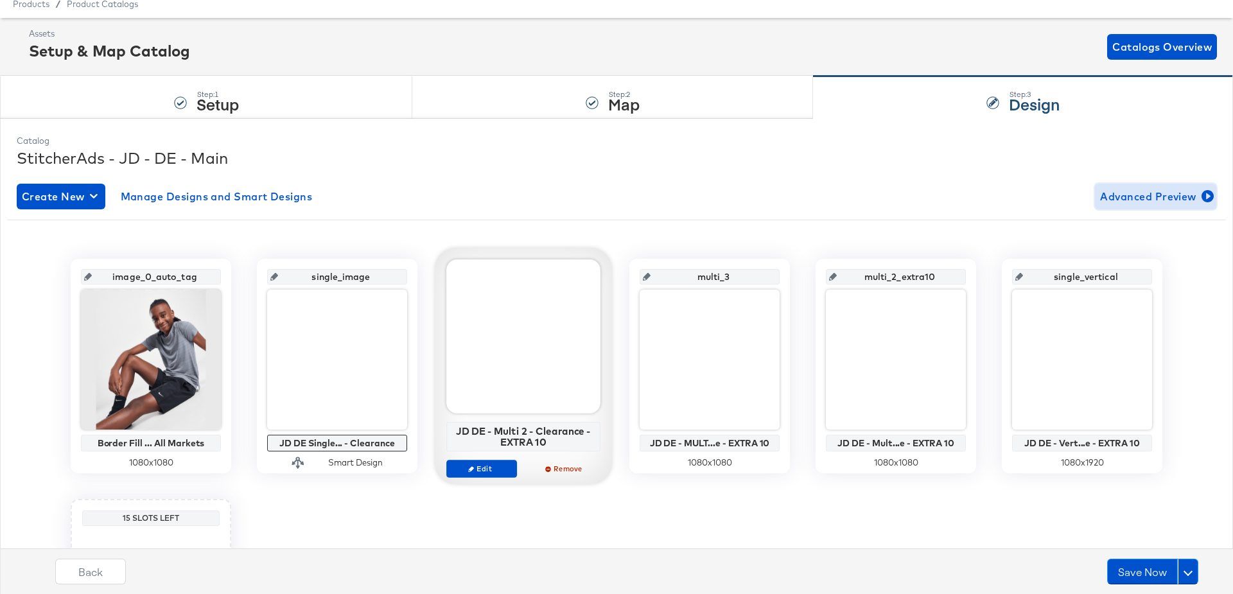
scroll to position [37, 0]
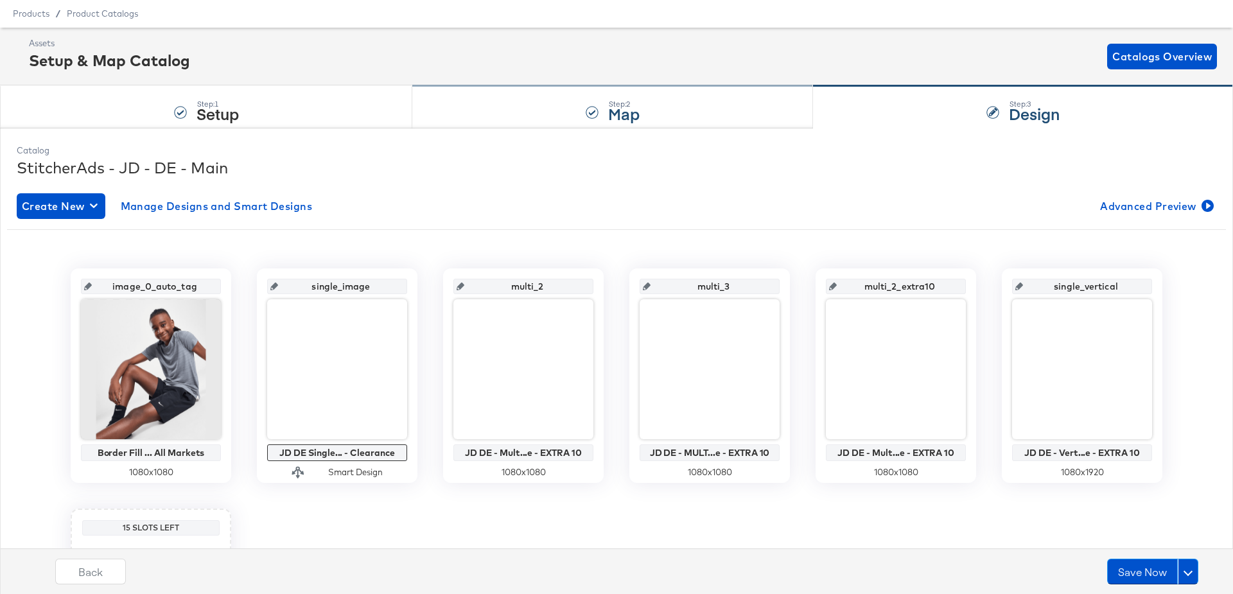
click at [686, 87] on div "Step: 2 Map" at bounding box center [612, 107] width 401 height 42
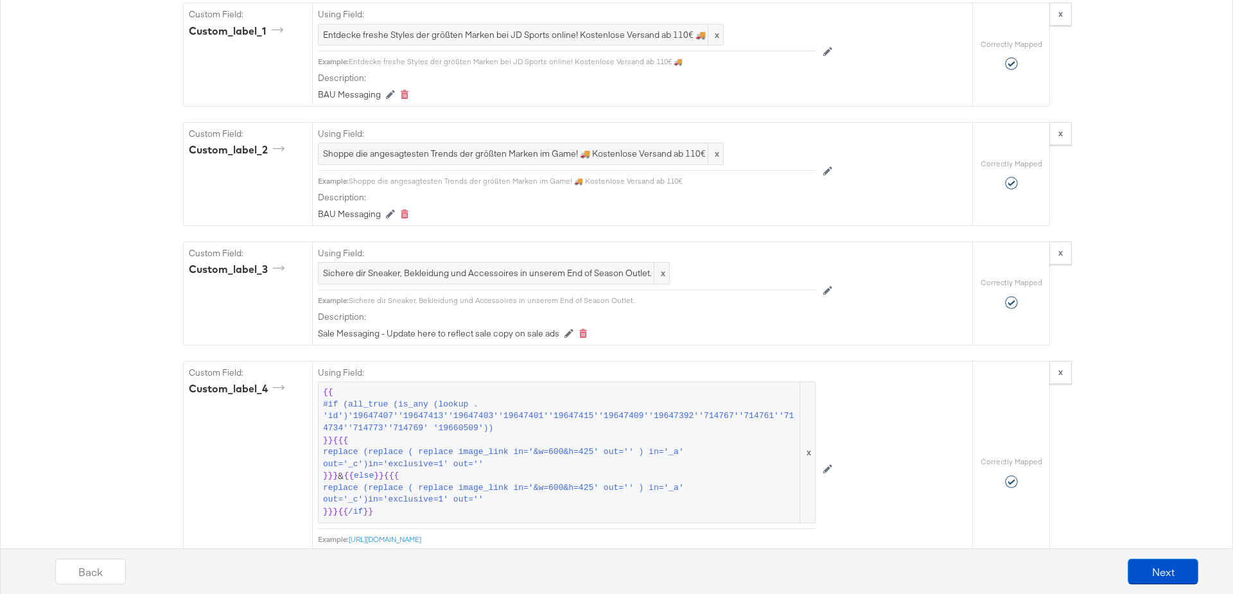
scroll to position [1959, 0]
click at [439, 265] on span "Sichere dir Sneaker, Bekleidung und Accessoires in unserem End of Season Outlet." at bounding box center [494, 271] width 342 height 12
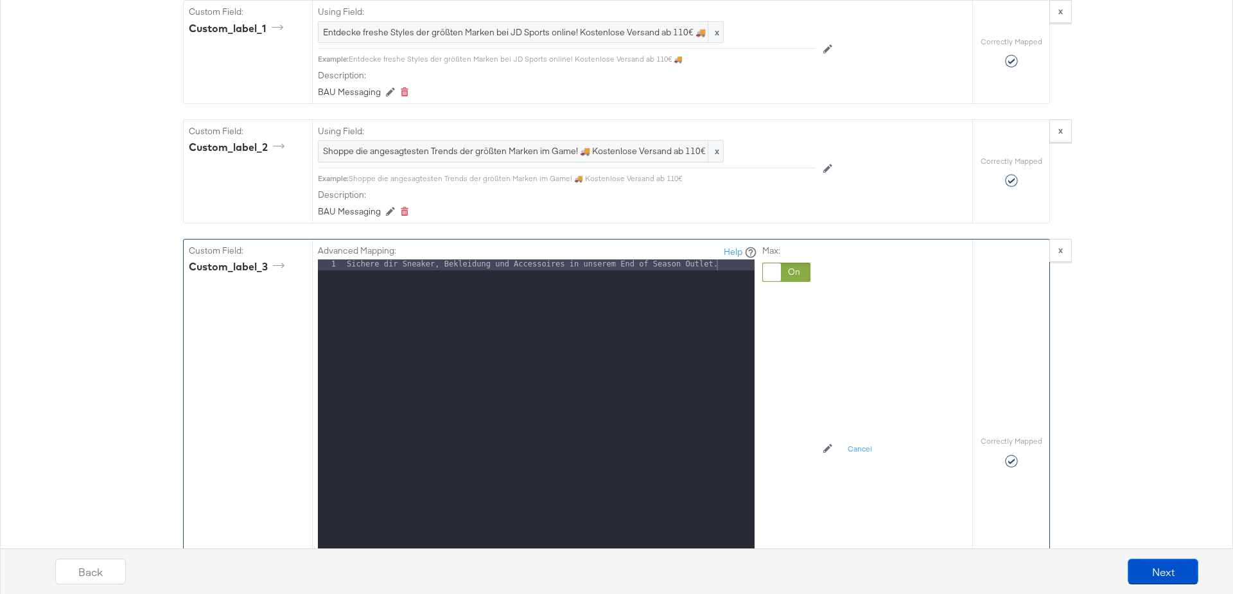
click at [512, 245] on div "Advanced Mapping: Help" at bounding box center [537, 252] width 439 height 15
click at [508, 259] on div "Sichere dir Sneaker, Bekleidung und Accessoires in unserem End of Season Outlet." at bounding box center [549, 430] width 410 height 342
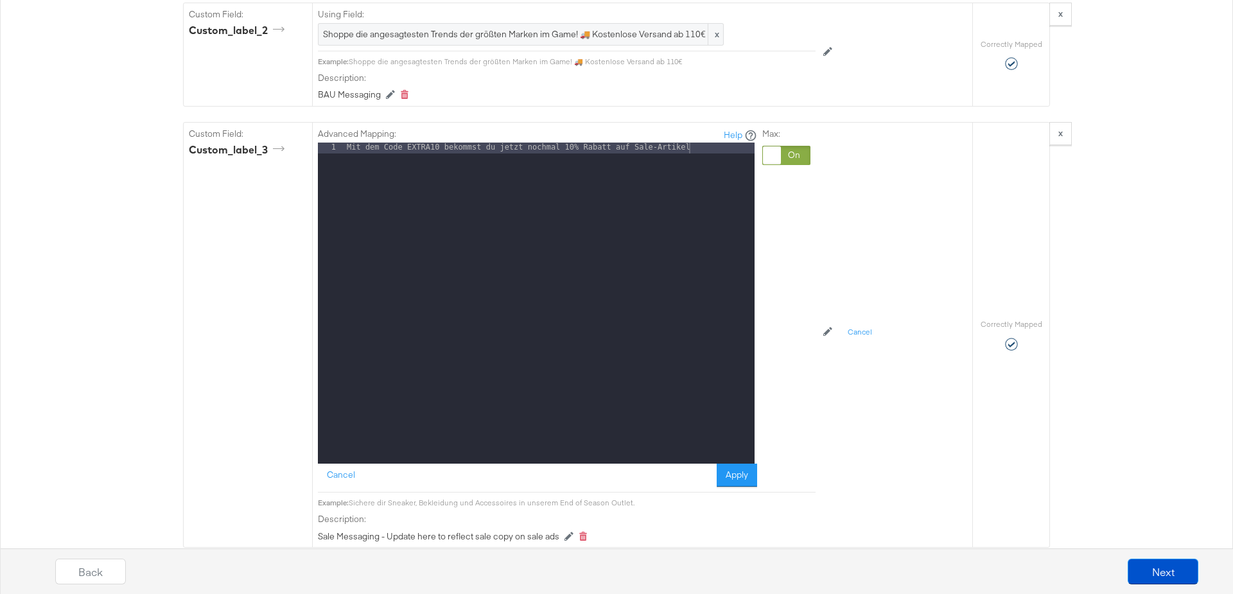
scroll to position [2084, 0]
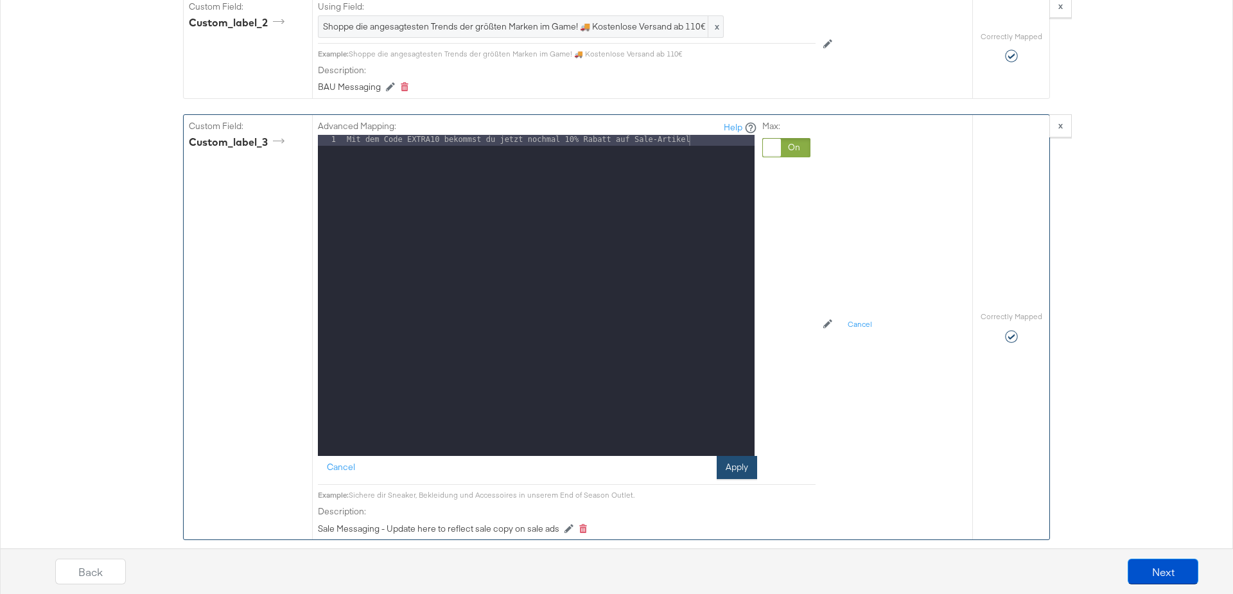
click at [741, 456] on button "Apply" at bounding box center [736, 467] width 40 height 23
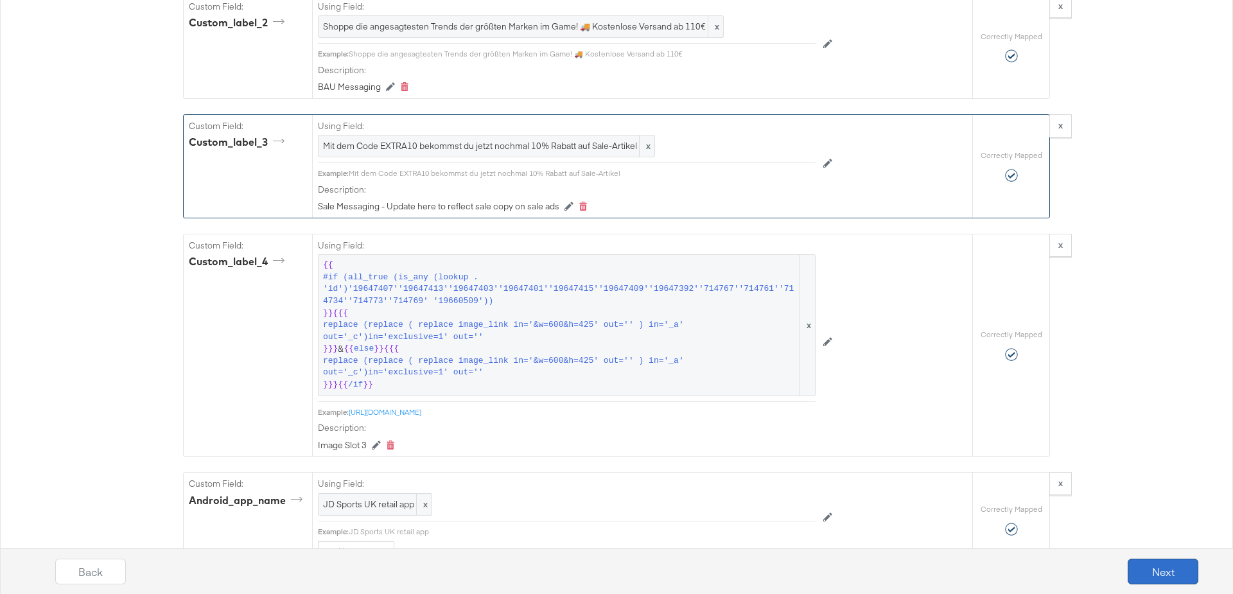
click at [1151, 562] on button "Next" at bounding box center [1162, 572] width 71 height 26
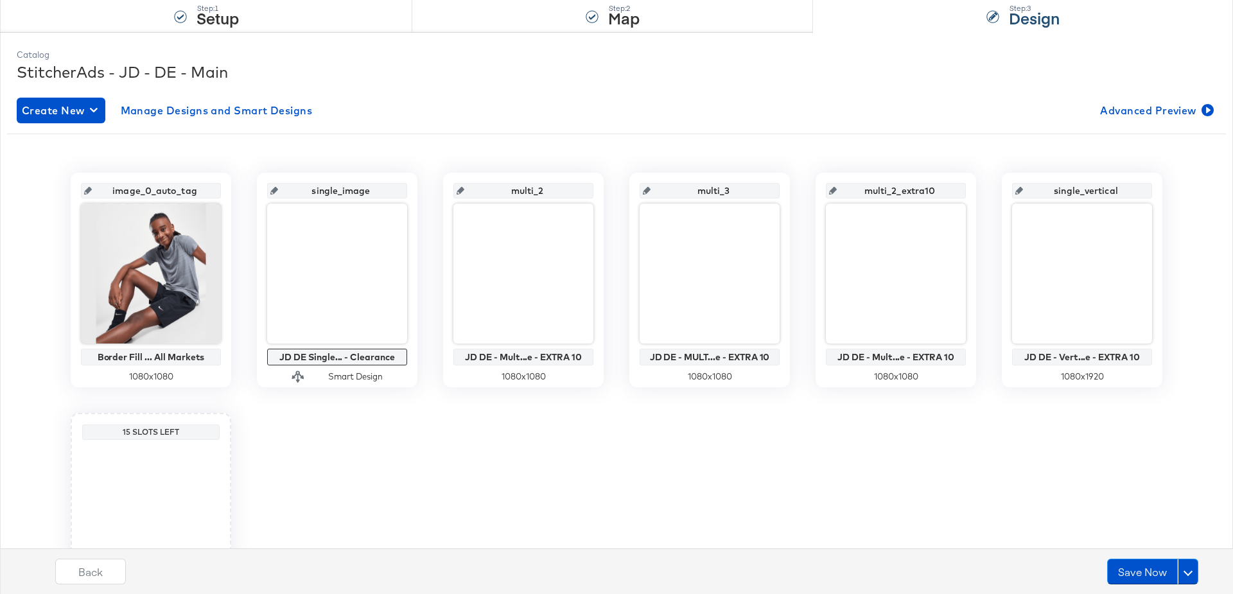
scroll to position [1, 0]
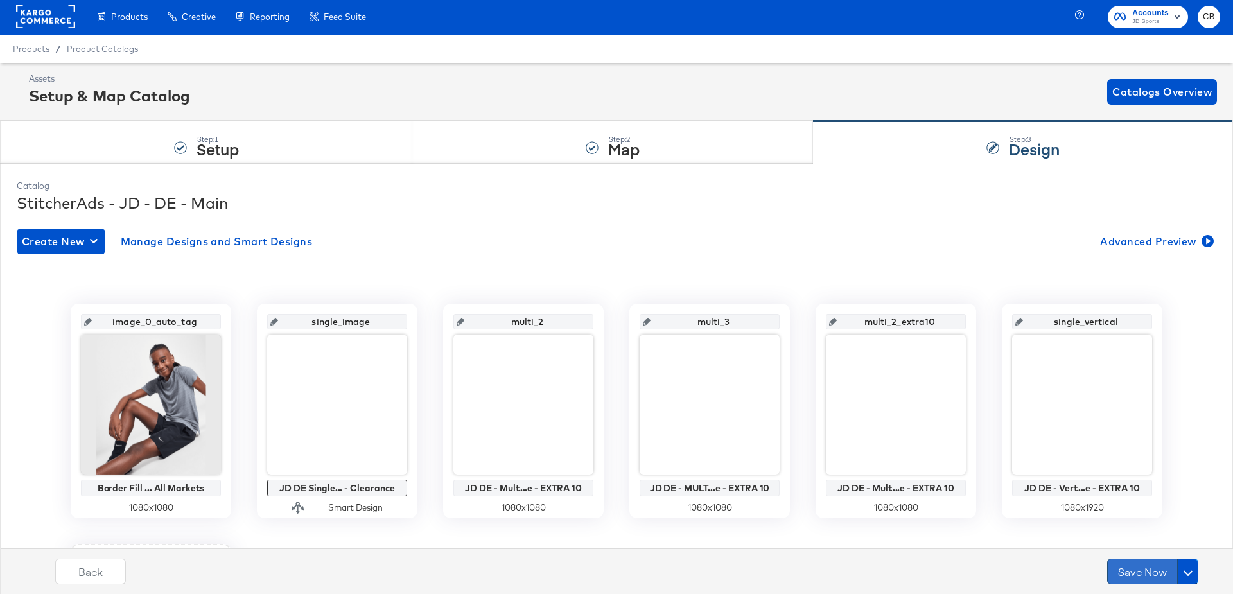
click at [1137, 564] on button "Save Now" at bounding box center [1142, 572] width 71 height 26
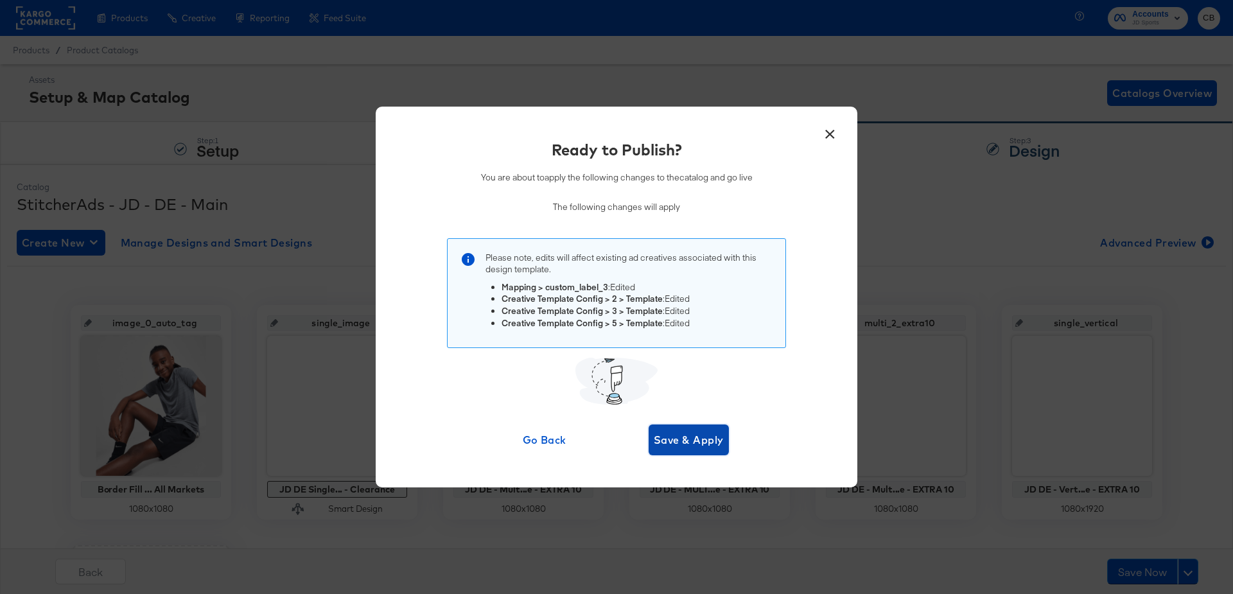
click at [697, 446] on span "Save & Apply" at bounding box center [689, 440] width 70 height 18
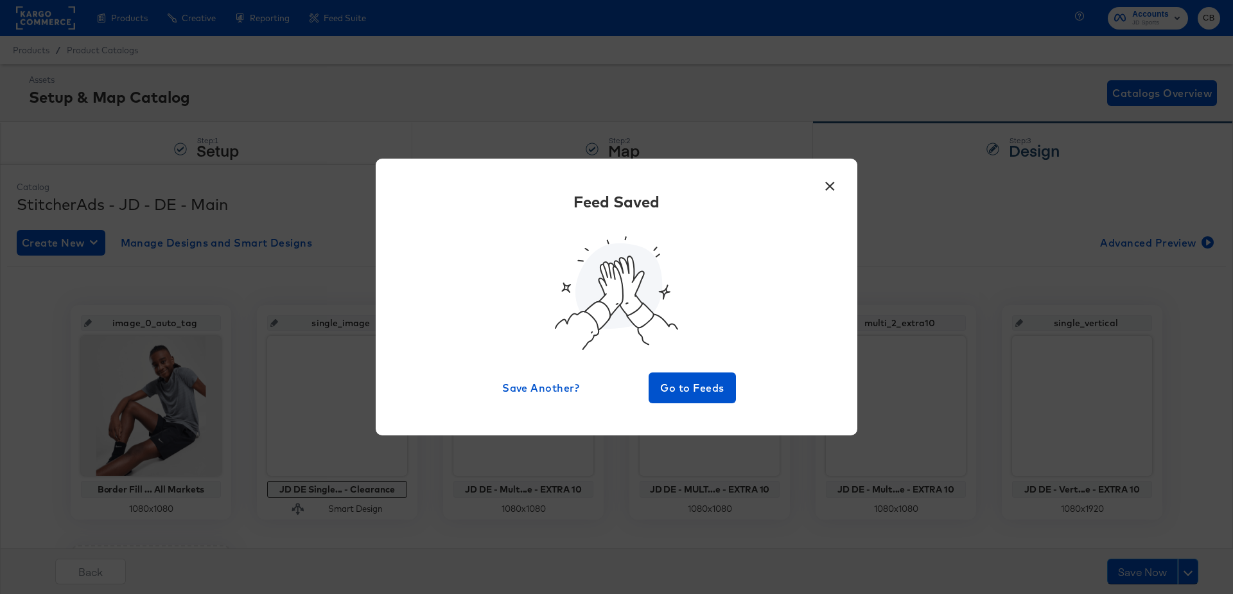
click at [830, 187] on button "×" at bounding box center [829, 182] width 23 height 23
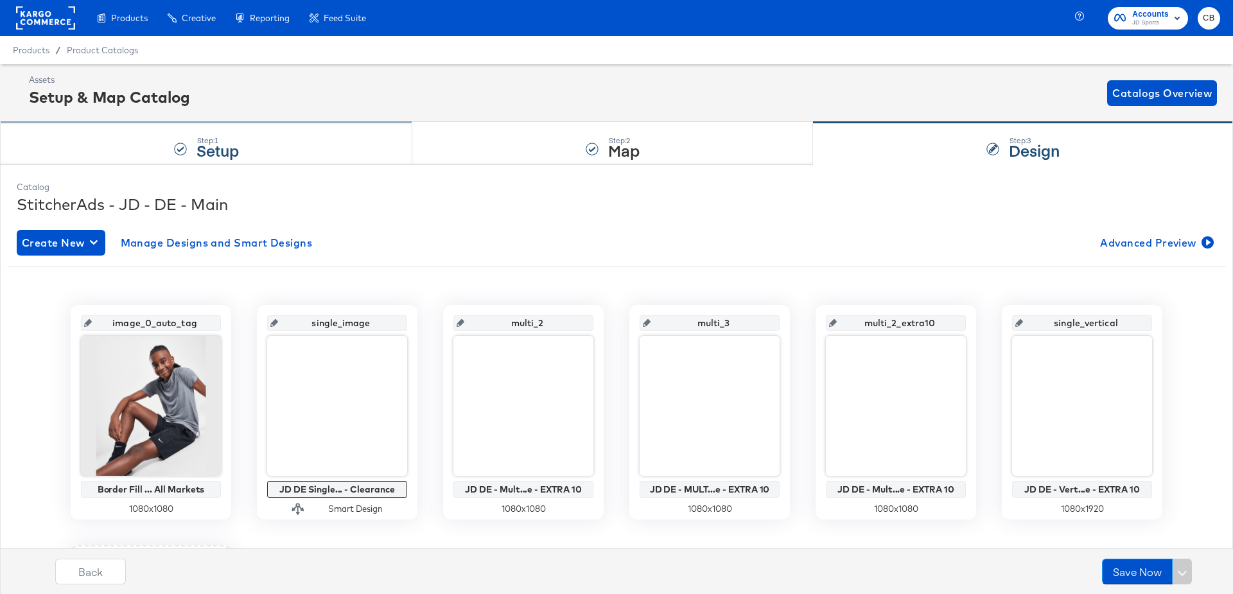
click at [284, 134] on div "Step: 1 Setup" at bounding box center [206, 144] width 412 height 42
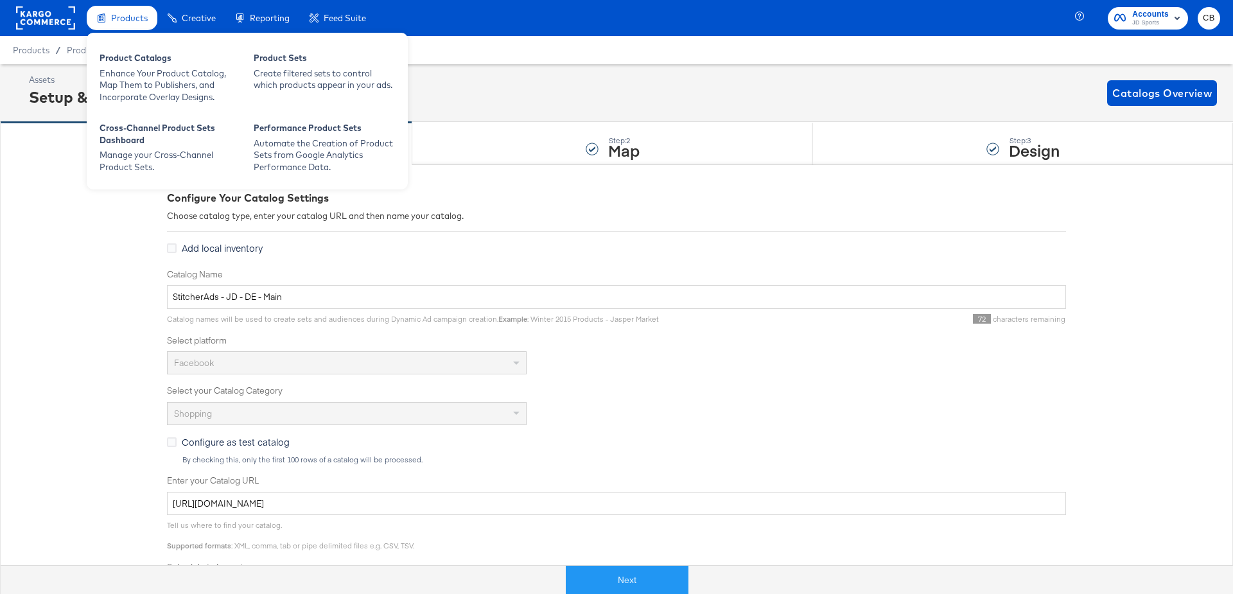
click at [153, 18] on div "Products" at bounding box center [122, 18] width 71 height 25
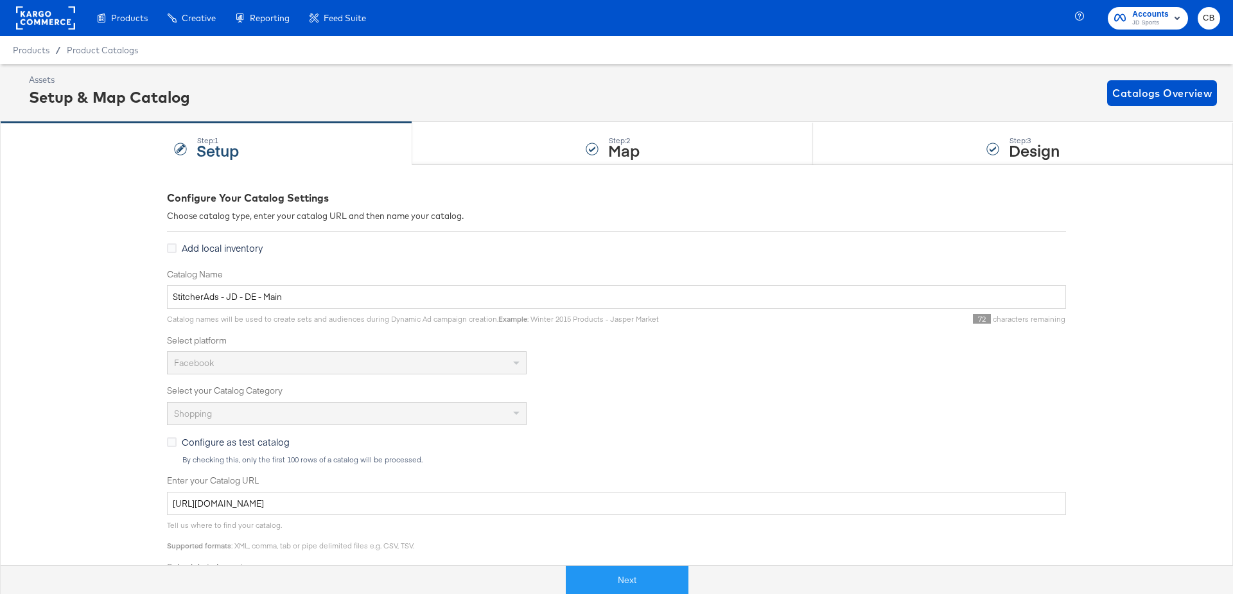
click at [141, 82] on div "Assets" at bounding box center [109, 80] width 161 height 12
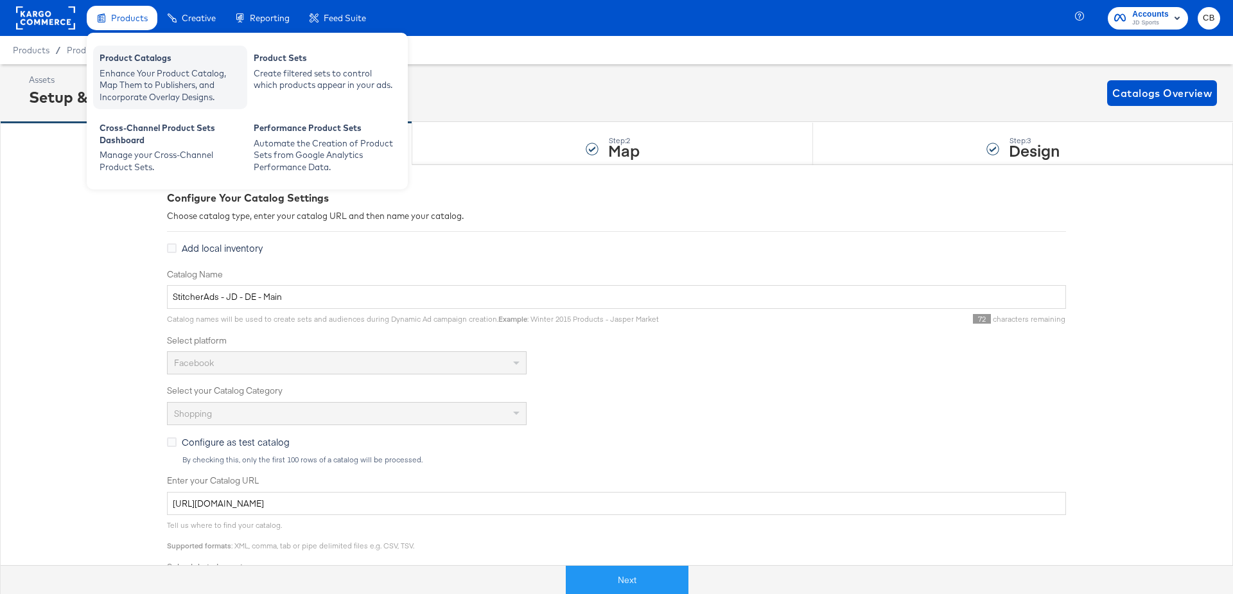
click at [151, 84] on div "Enhance Your Product Catalog, Map Them to Publishers, and Incorporate Overlay D…" at bounding box center [170, 85] width 141 height 36
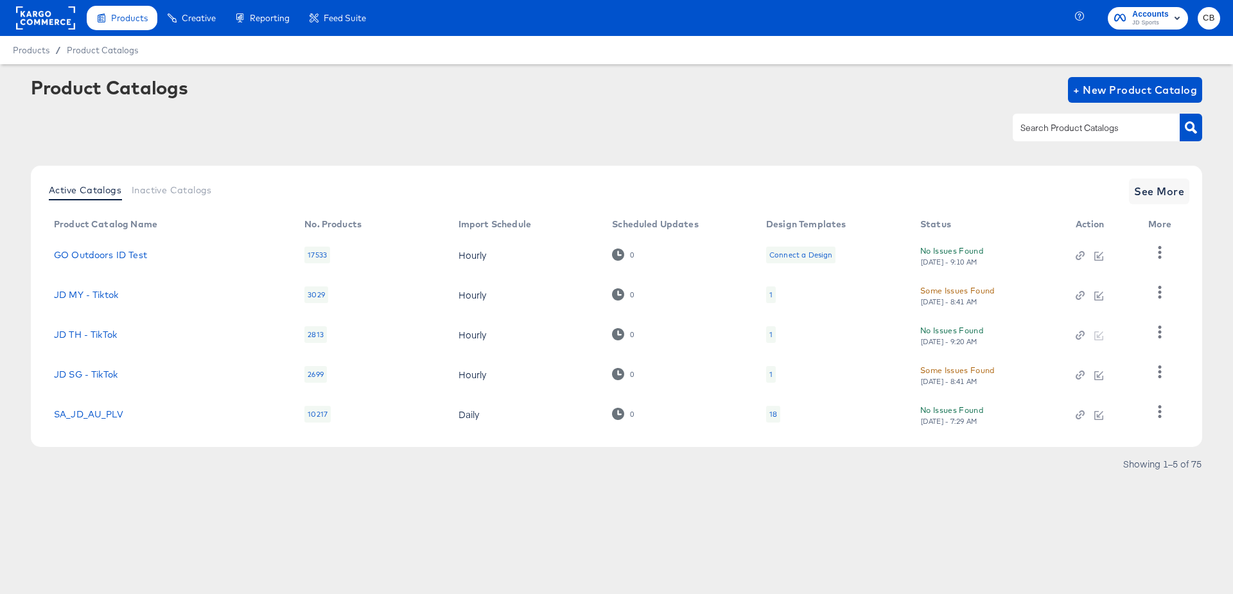
click at [1049, 127] on input "text" at bounding box center [1086, 128] width 137 height 15
type input "DE"
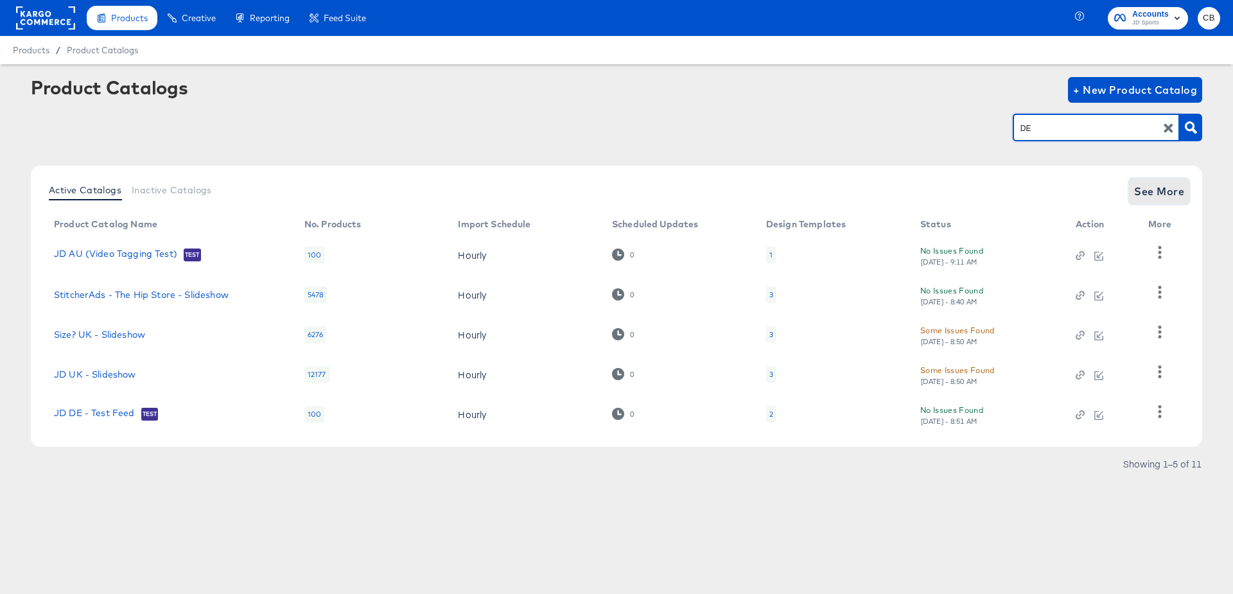
click at [1143, 189] on span "See More" at bounding box center [1159, 191] width 50 height 18
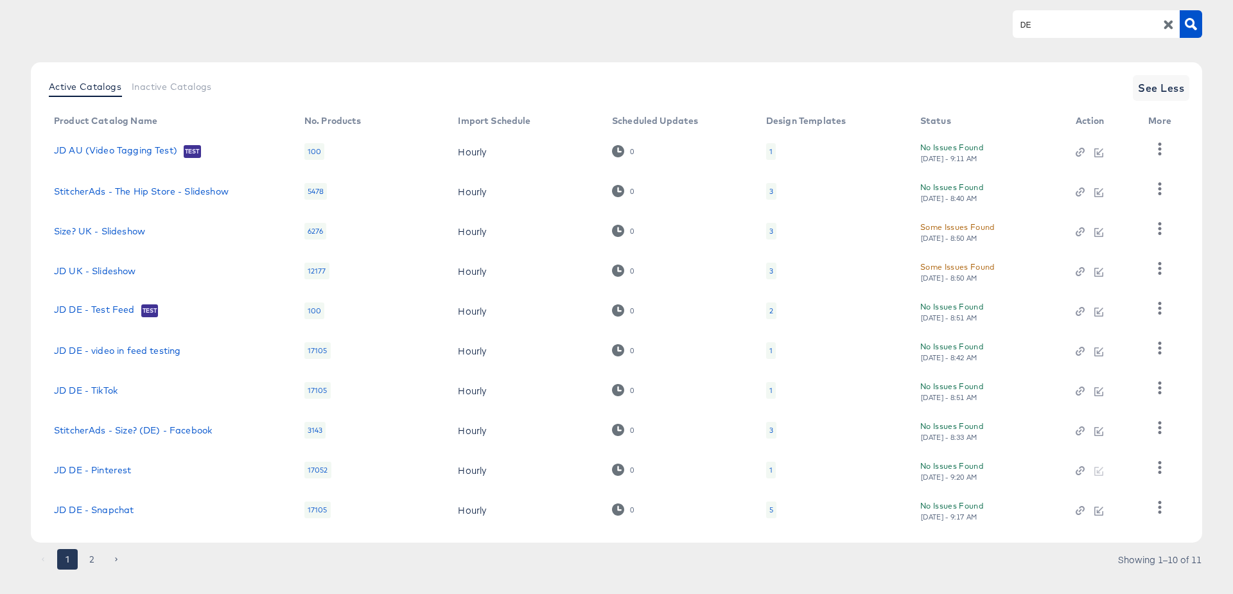
scroll to position [104, 0]
click at [98, 388] on link "JD DE - TikTok" at bounding box center [86, 390] width 64 height 10
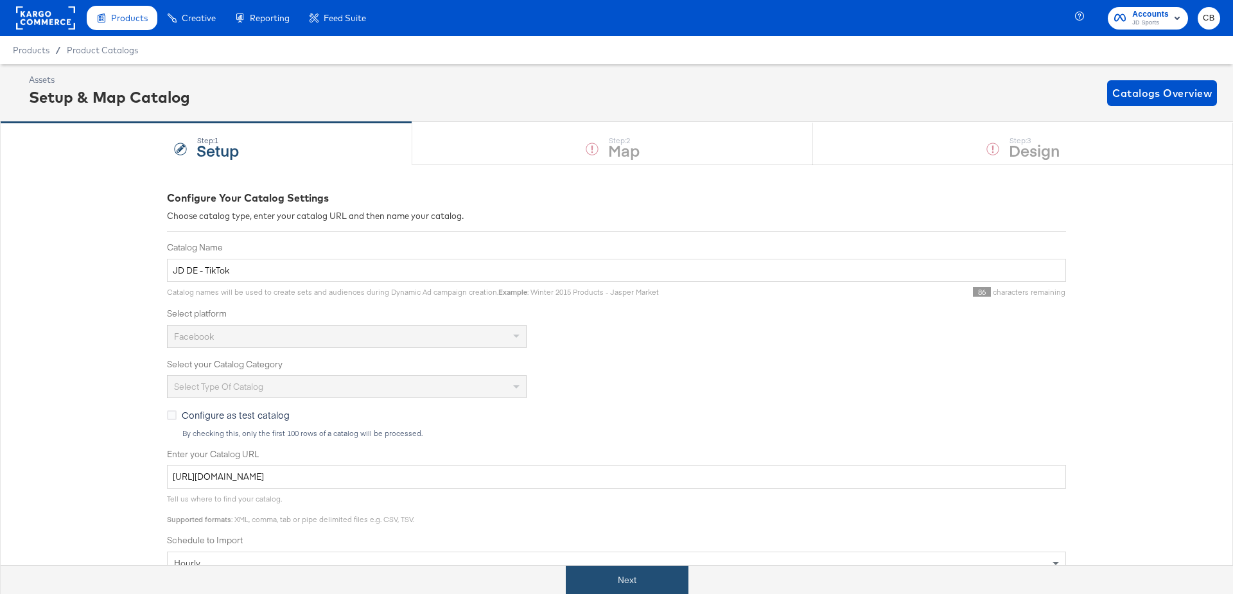
click at [638, 572] on button "Next" at bounding box center [627, 580] width 123 height 29
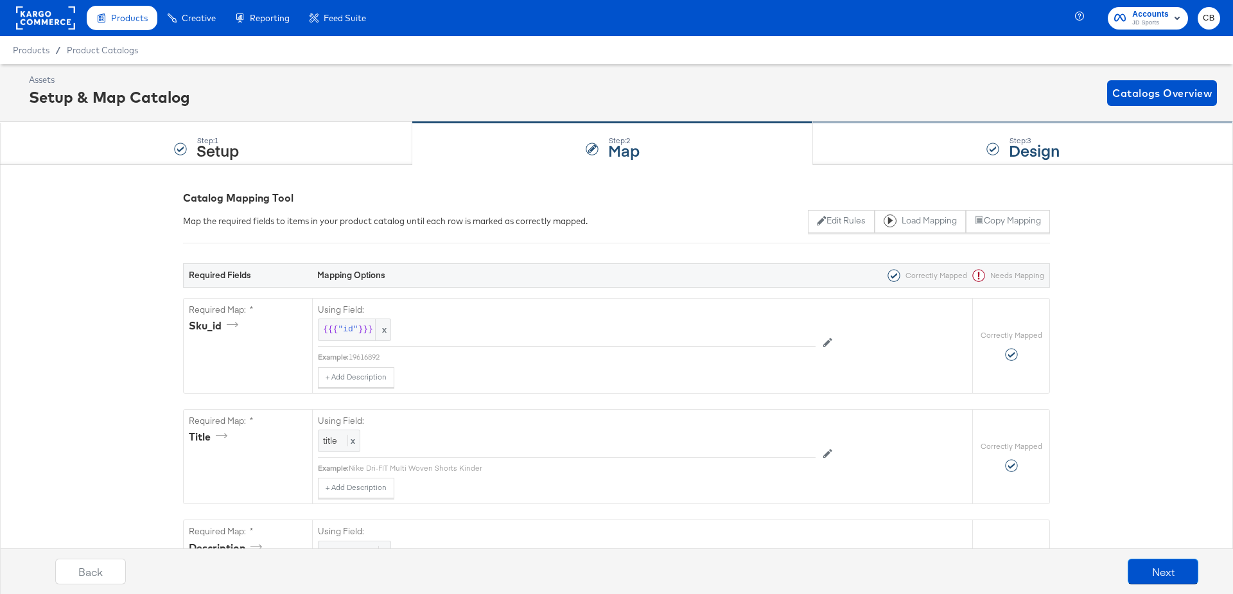
click at [892, 143] on div "Step: 3 Design" at bounding box center [1023, 144] width 420 height 42
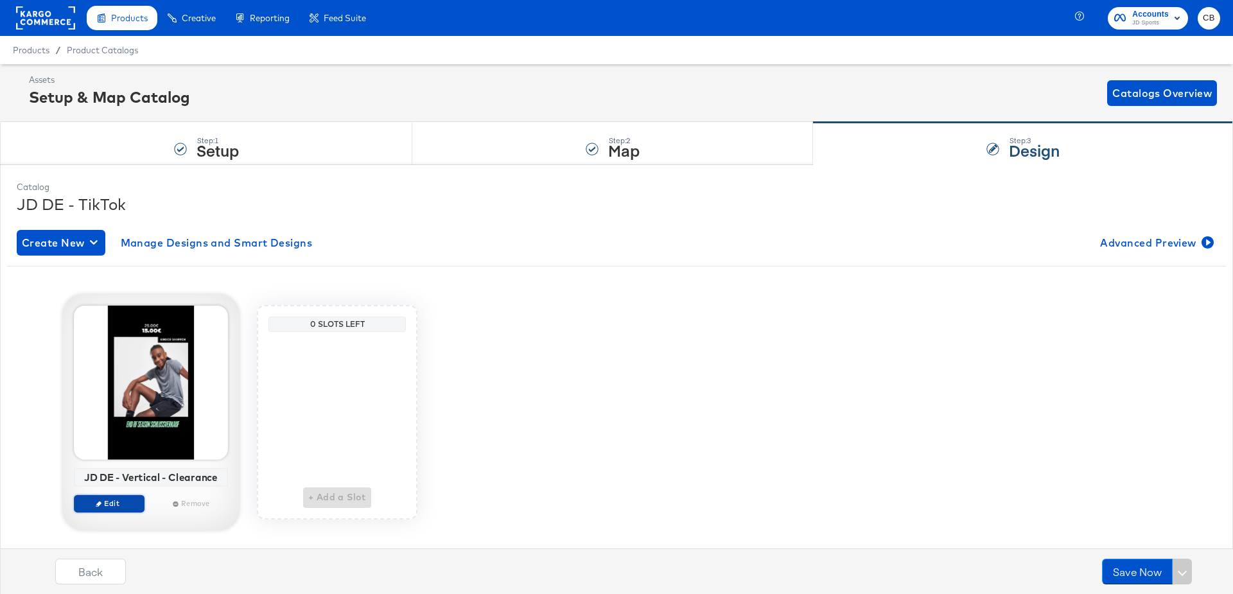
click at [105, 501] on span "Edit" at bounding box center [109, 503] width 59 height 10
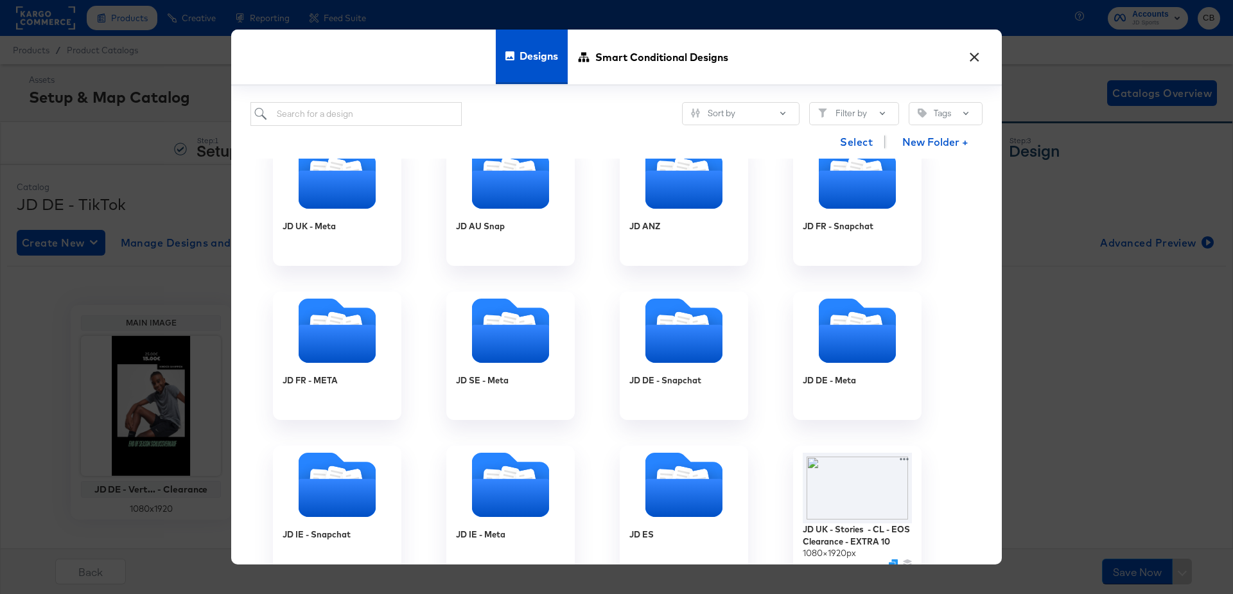
scroll to position [805, 0]
click at [858, 336] on icon "Folder" at bounding box center [857, 342] width 81 height 40
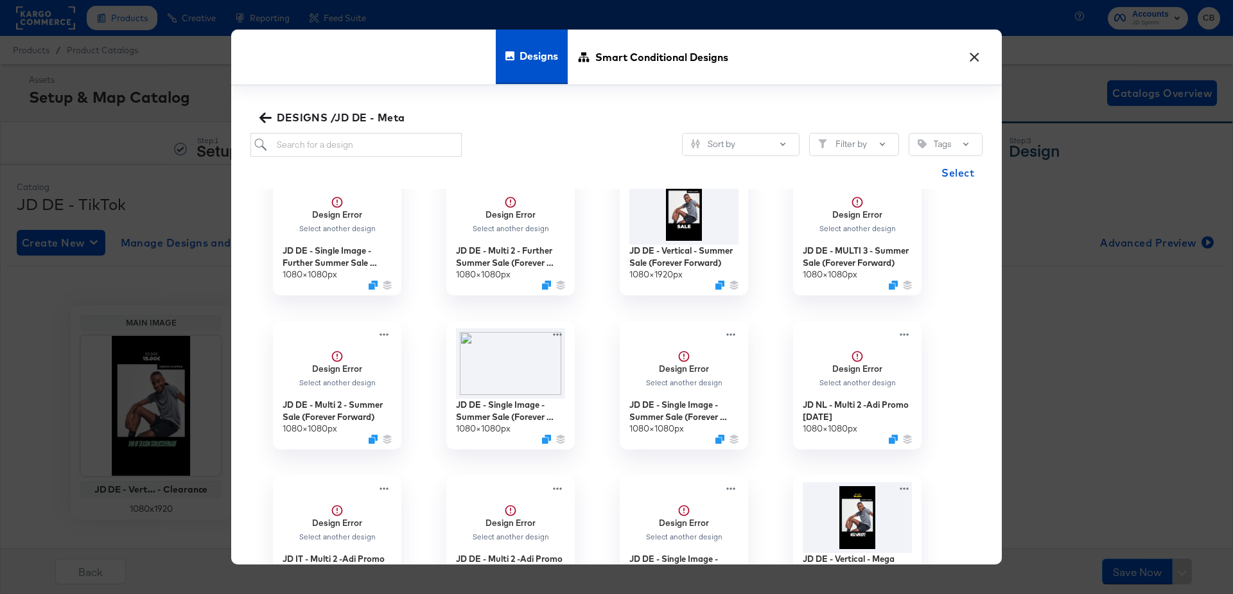
scroll to position [0, 0]
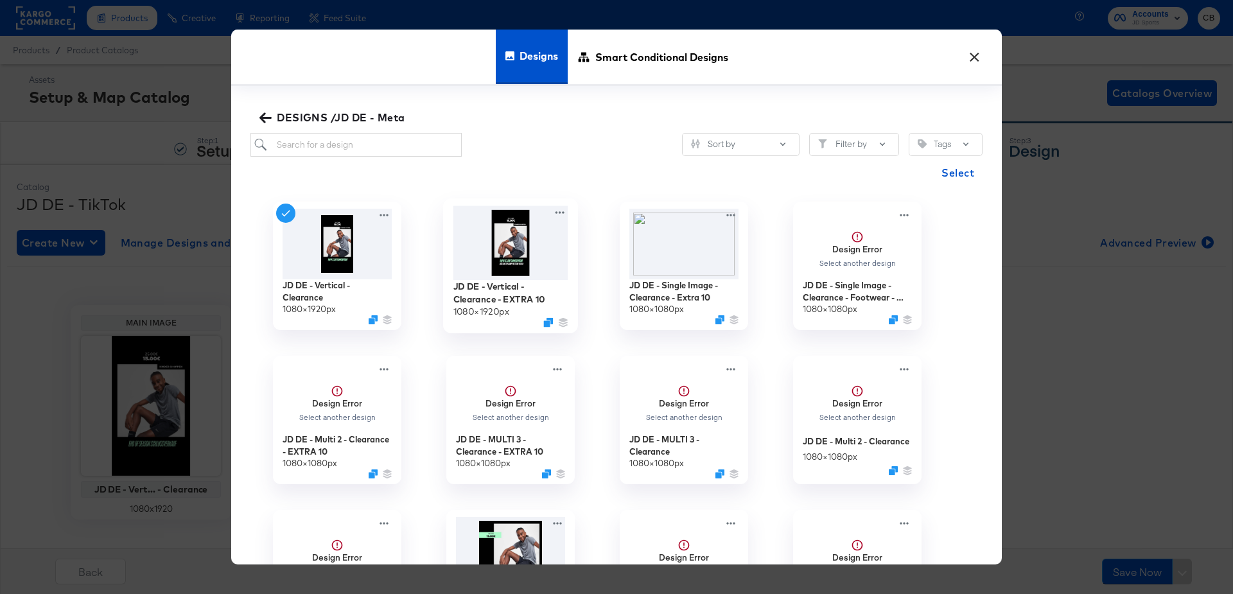
click at [499, 247] on img at bounding box center [510, 242] width 115 height 74
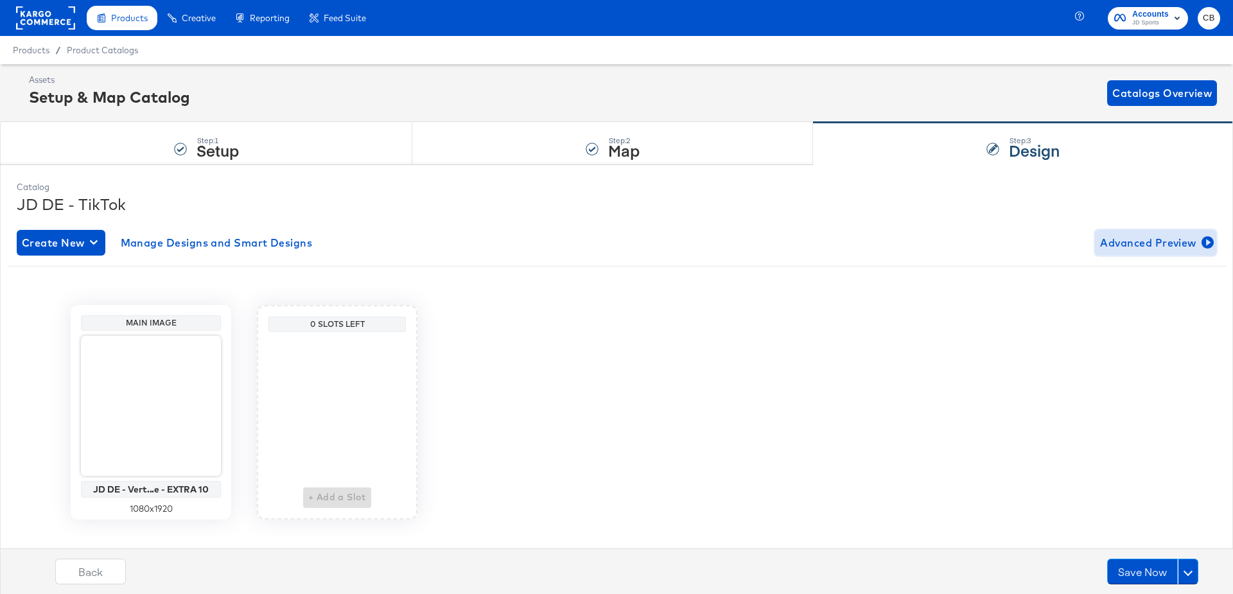
click at [1129, 246] on span "Advanced Preview" at bounding box center [1155, 243] width 111 height 18
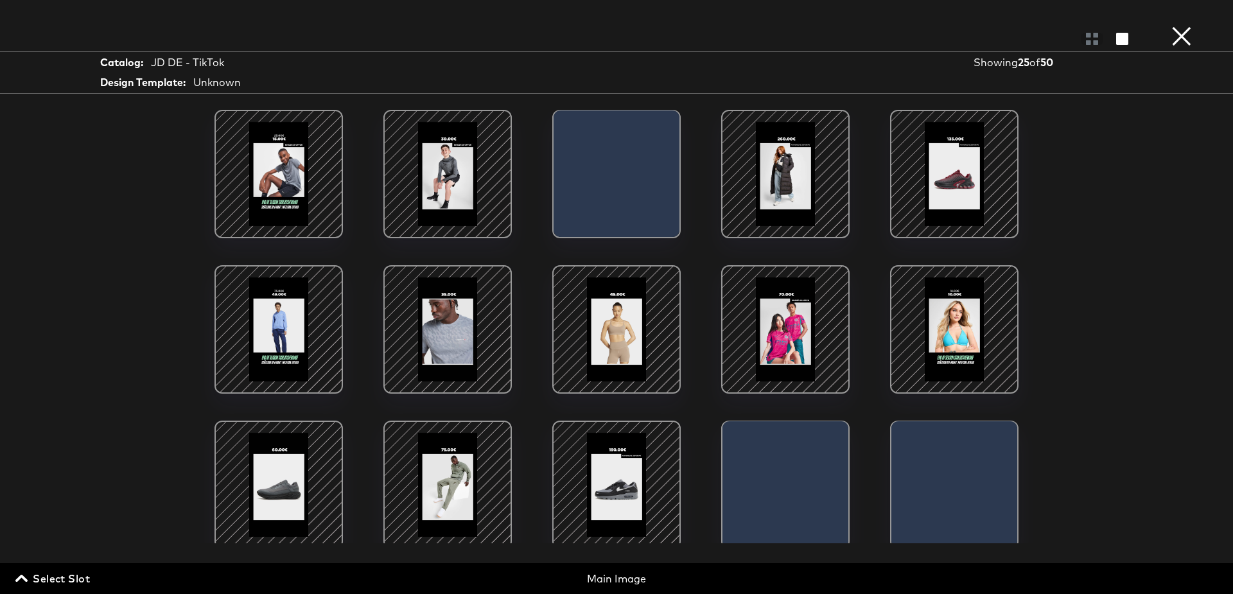
click at [801, 186] on div at bounding box center [785, 173] width 109 height 109
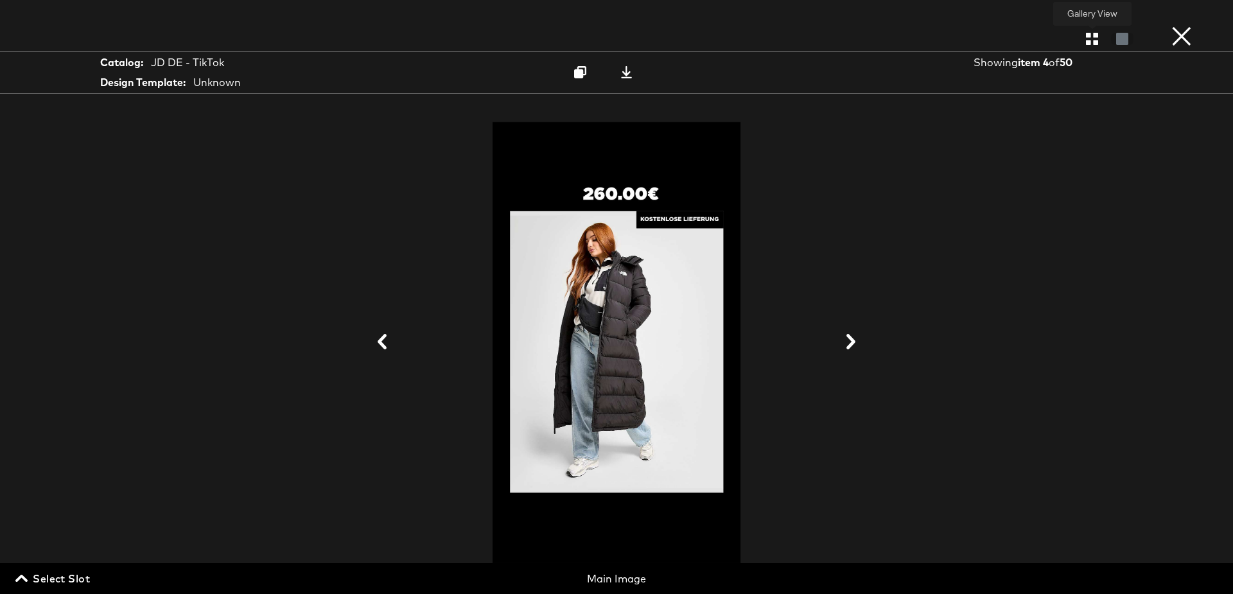
click at [1088, 35] on icon "button" at bounding box center [1092, 39] width 12 height 12
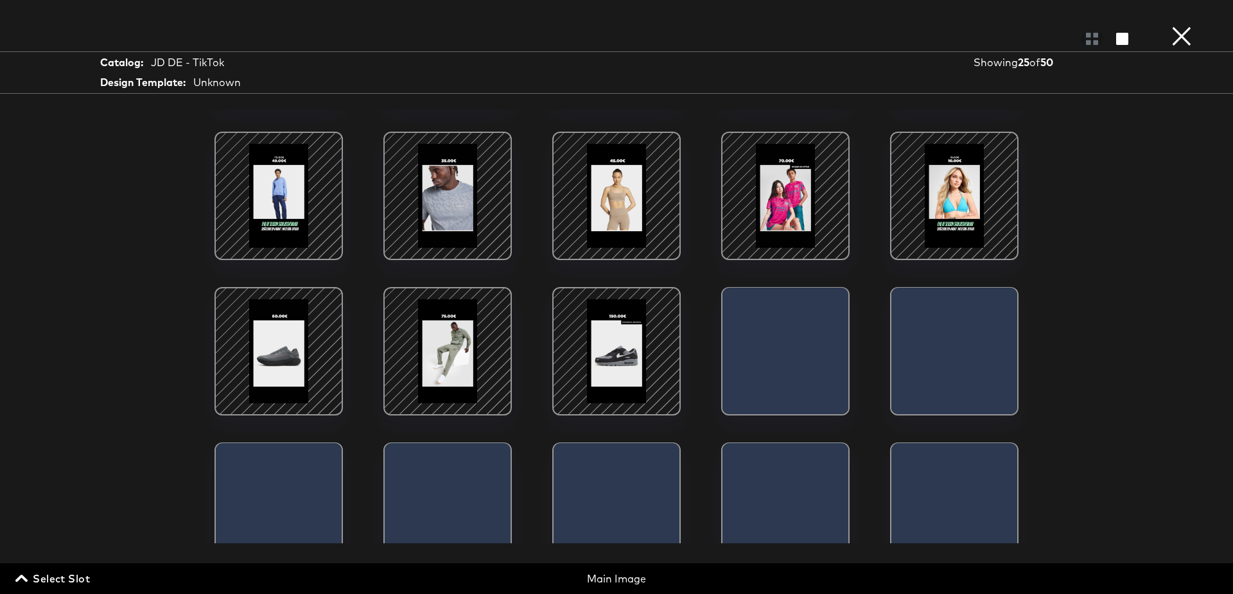
scroll to position [180, 0]
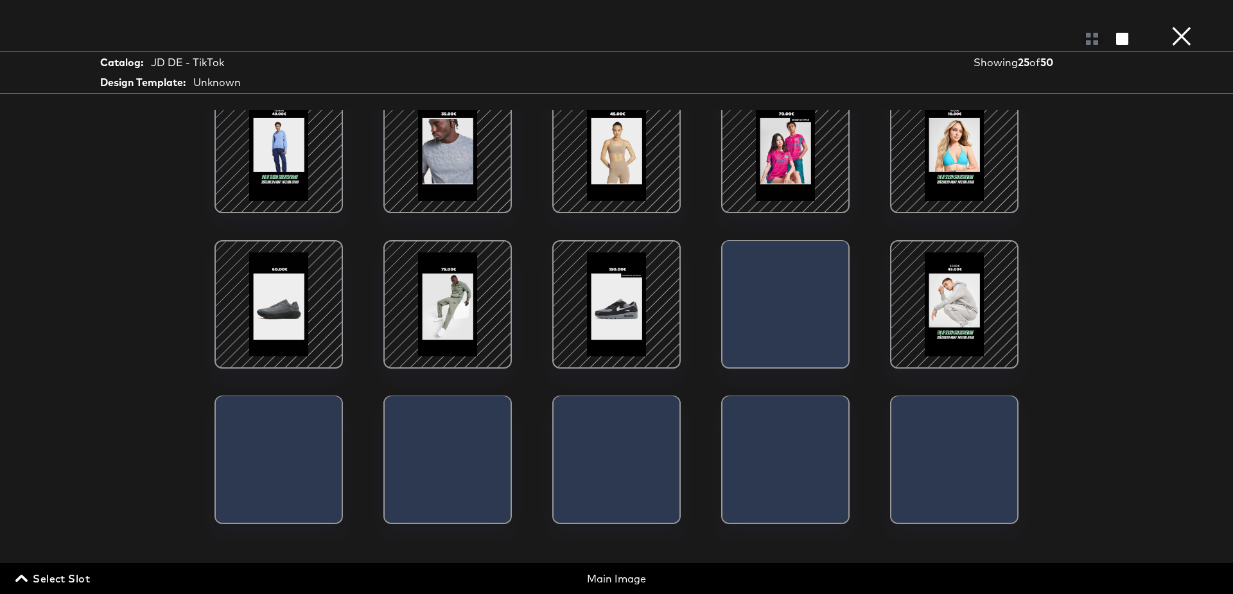
click at [623, 323] on div at bounding box center [616, 304] width 109 height 109
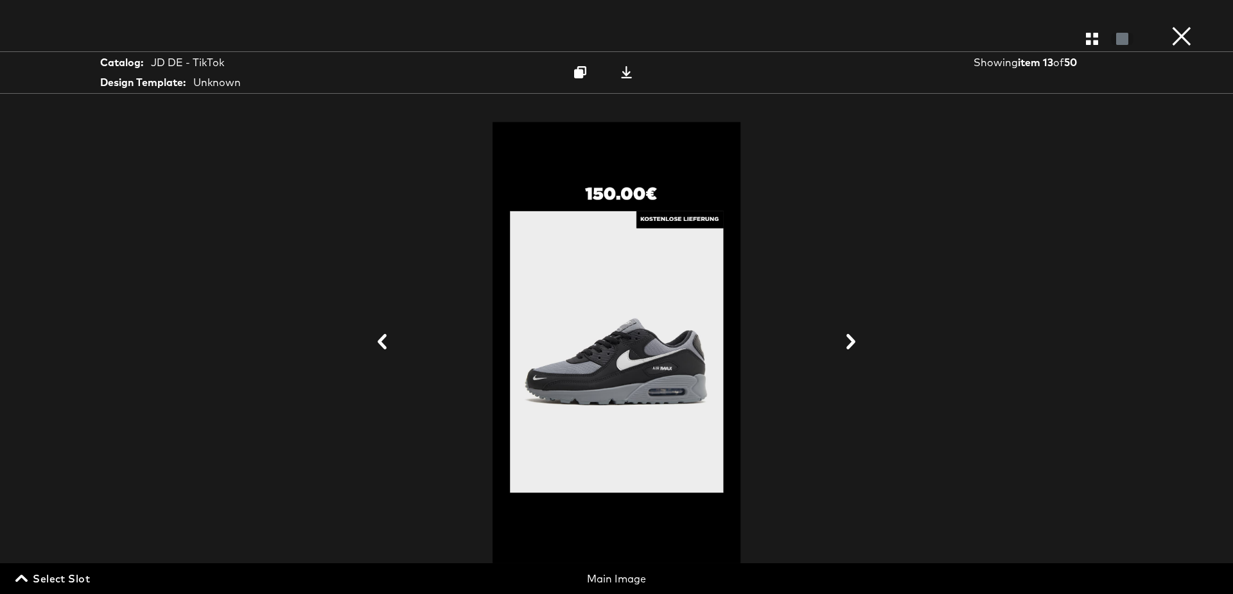
click at [1179, 26] on button "×" at bounding box center [1181, 13] width 26 height 26
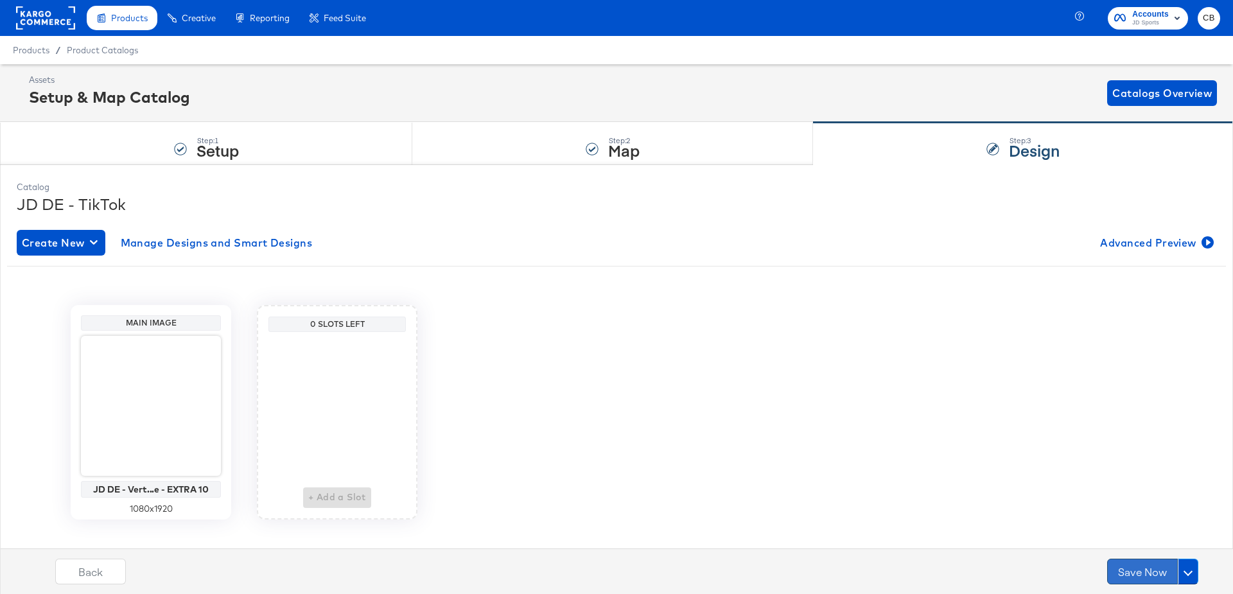
click at [1147, 565] on button "Save Now" at bounding box center [1142, 572] width 71 height 26
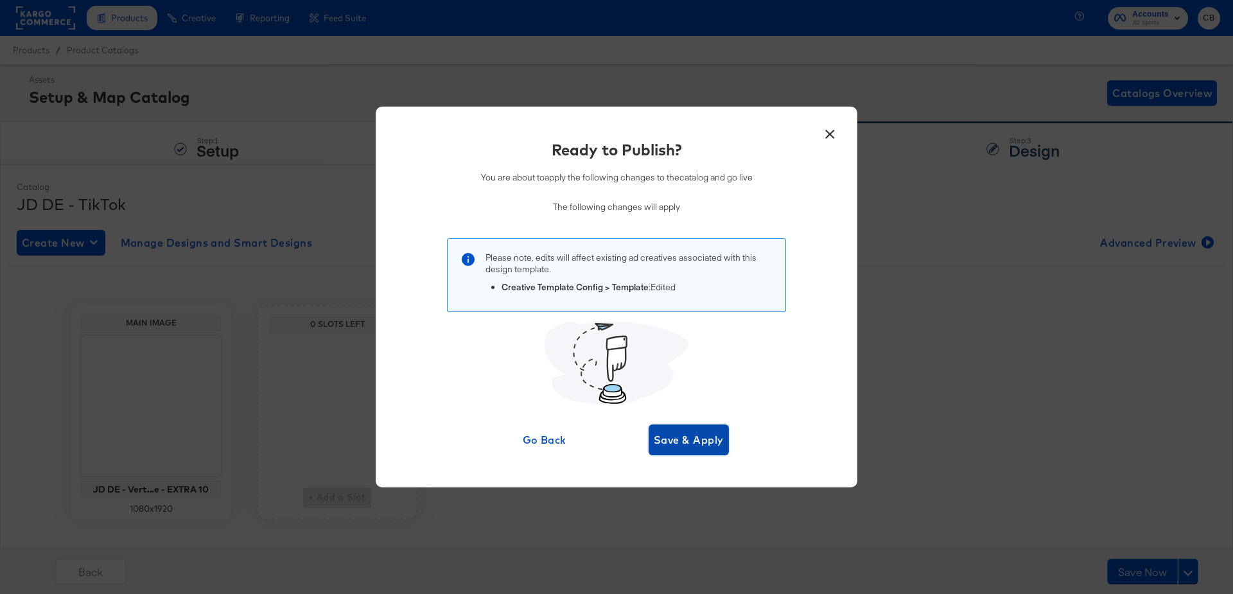
click at [700, 431] on span "Save & Apply" at bounding box center [689, 440] width 70 height 18
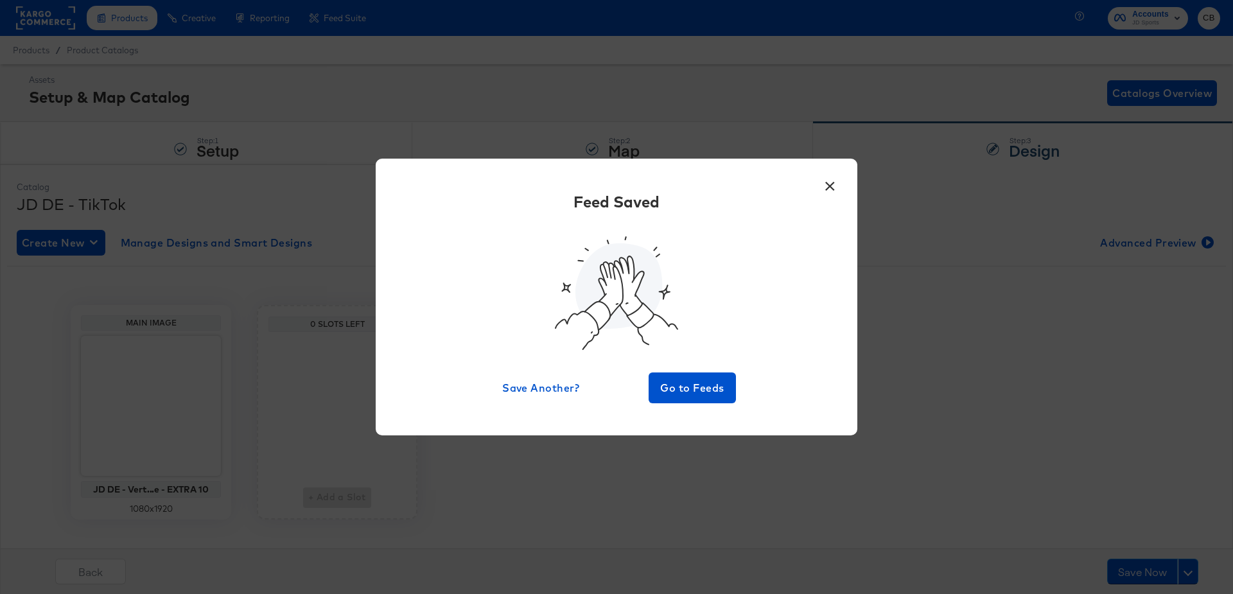
click at [821, 182] on button "×" at bounding box center [829, 182] width 23 height 23
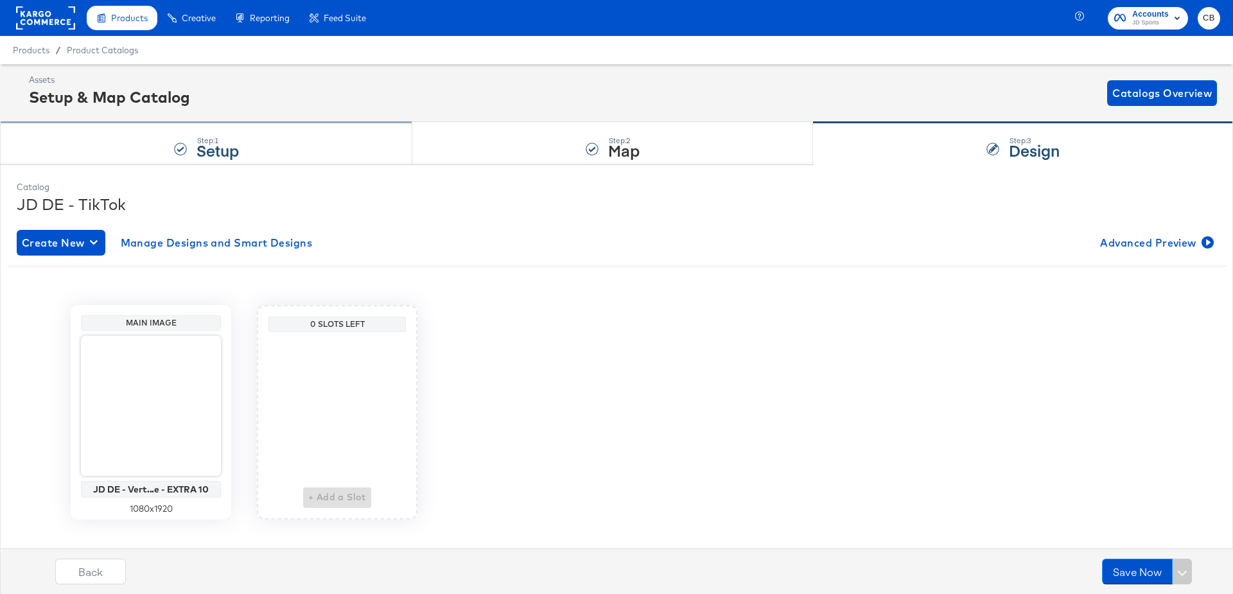
click at [280, 145] on div "Step: 1 Setup" at bounding box center [206, 144] width 412 height 42
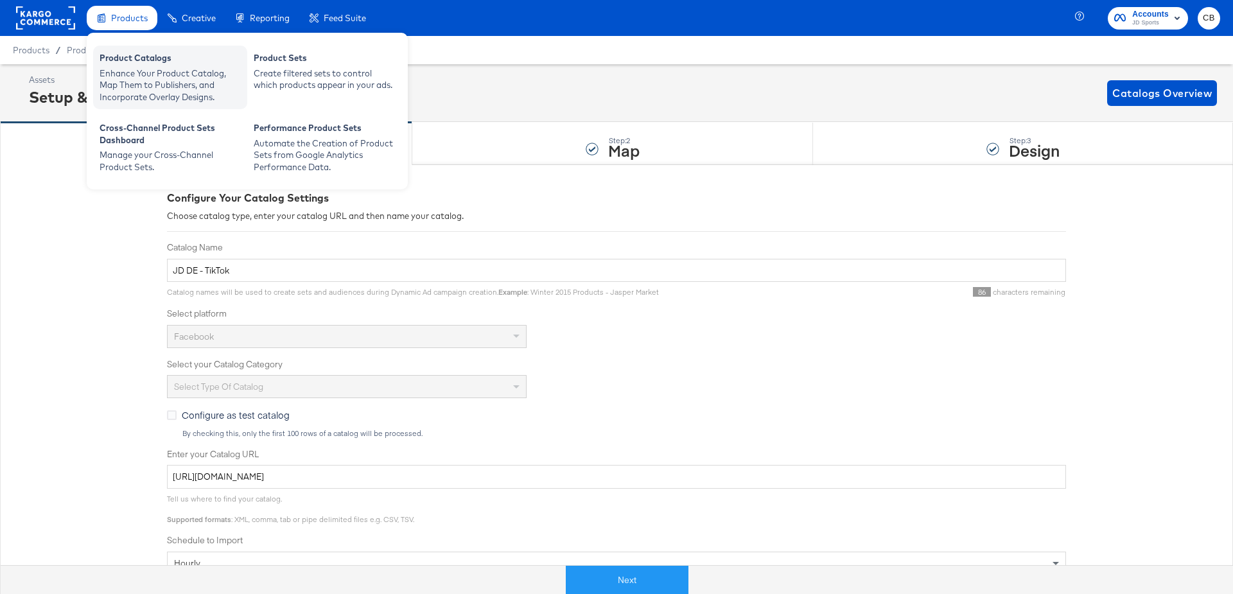
click at [141, 64] on div "Product Catalogs" at bounding box center [170, 59] width 141 height 15
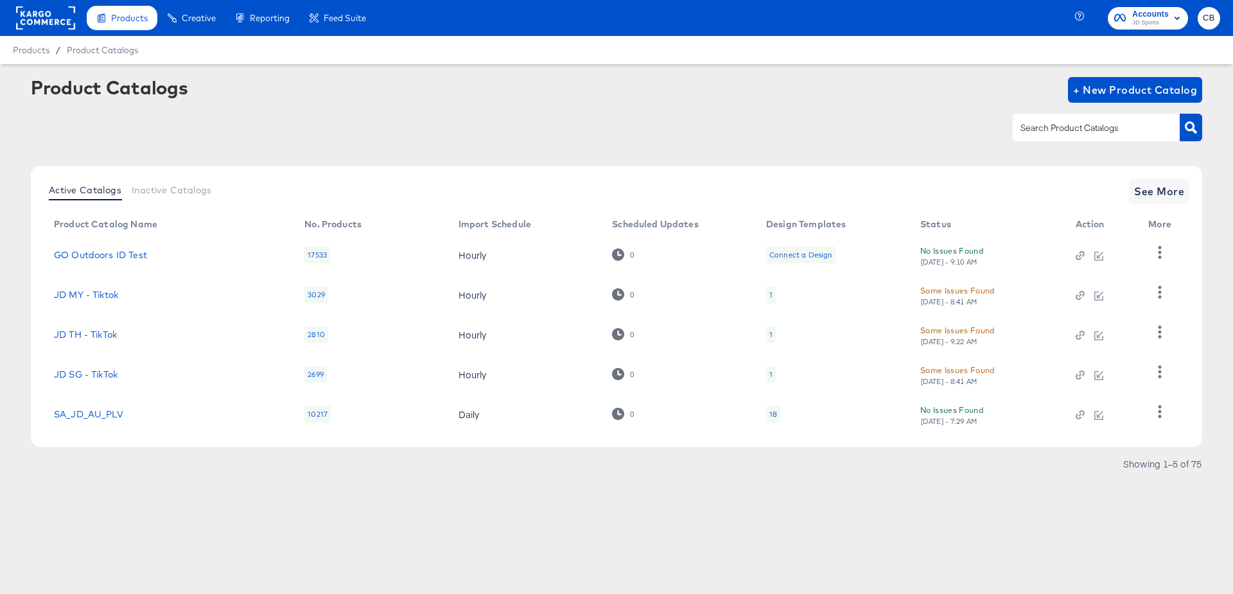
click at [1047, 125] on input "text" at bounding box center [1086, 128] width 137 height 15
type input "main"
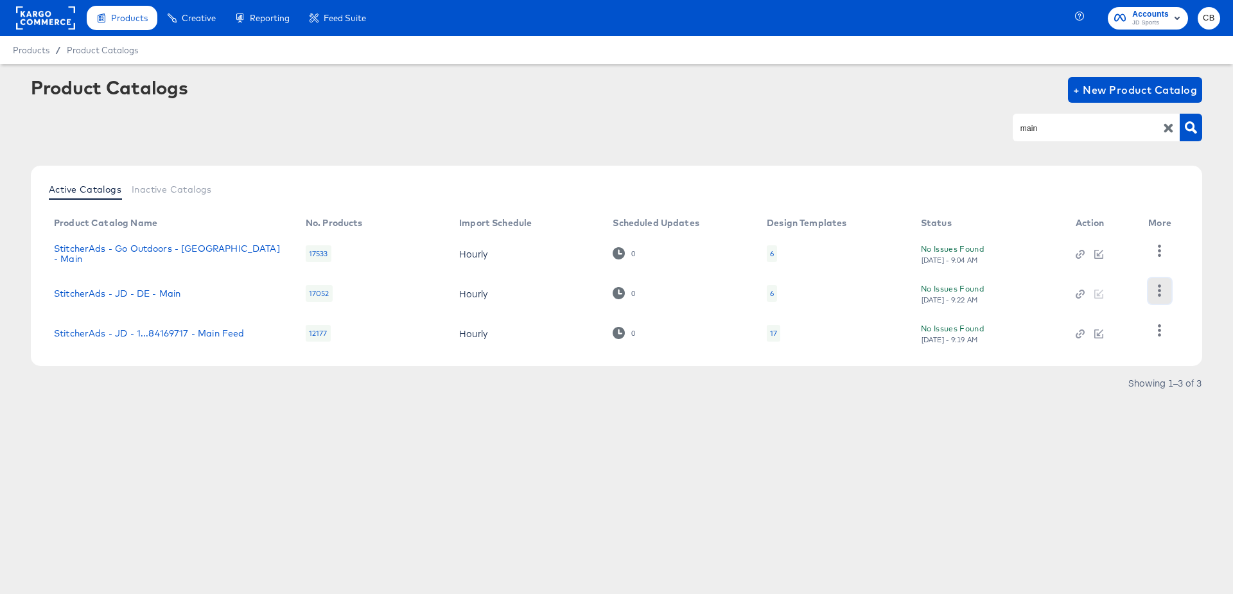
click at [1160, 290] on icon "button" at bounding box center [1159, 290] width 3 height 12
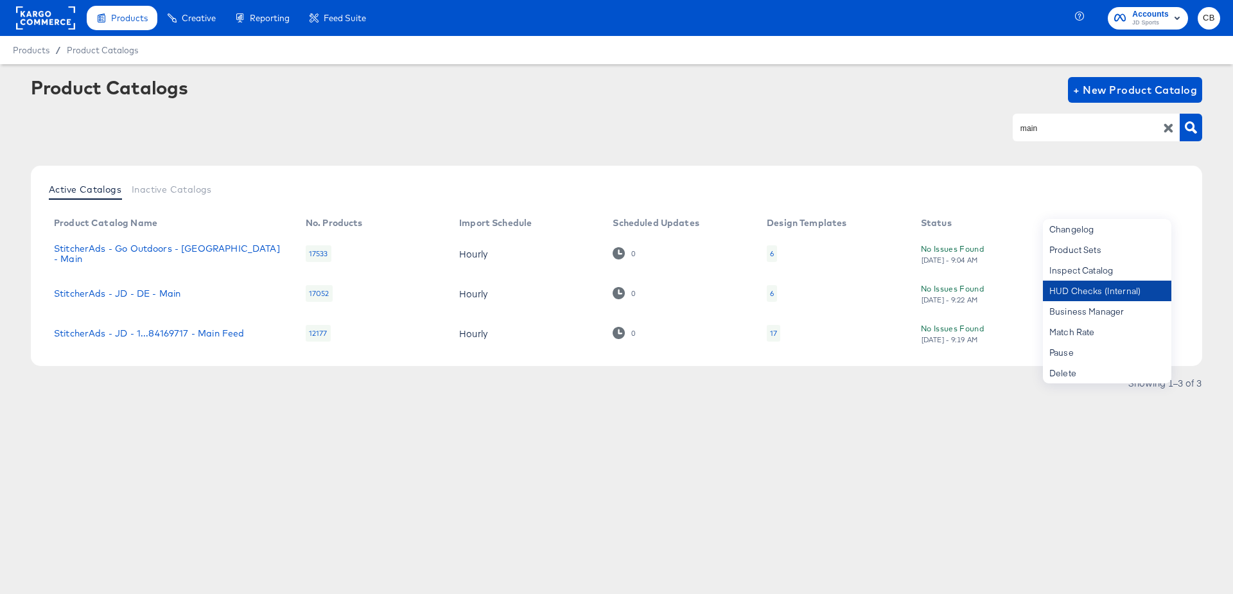
click at [1061, 290] on div "HUD Checks (Internal)" at bounding box center [1107, 291] width 128 height 21
